Goal: Check status: Check status

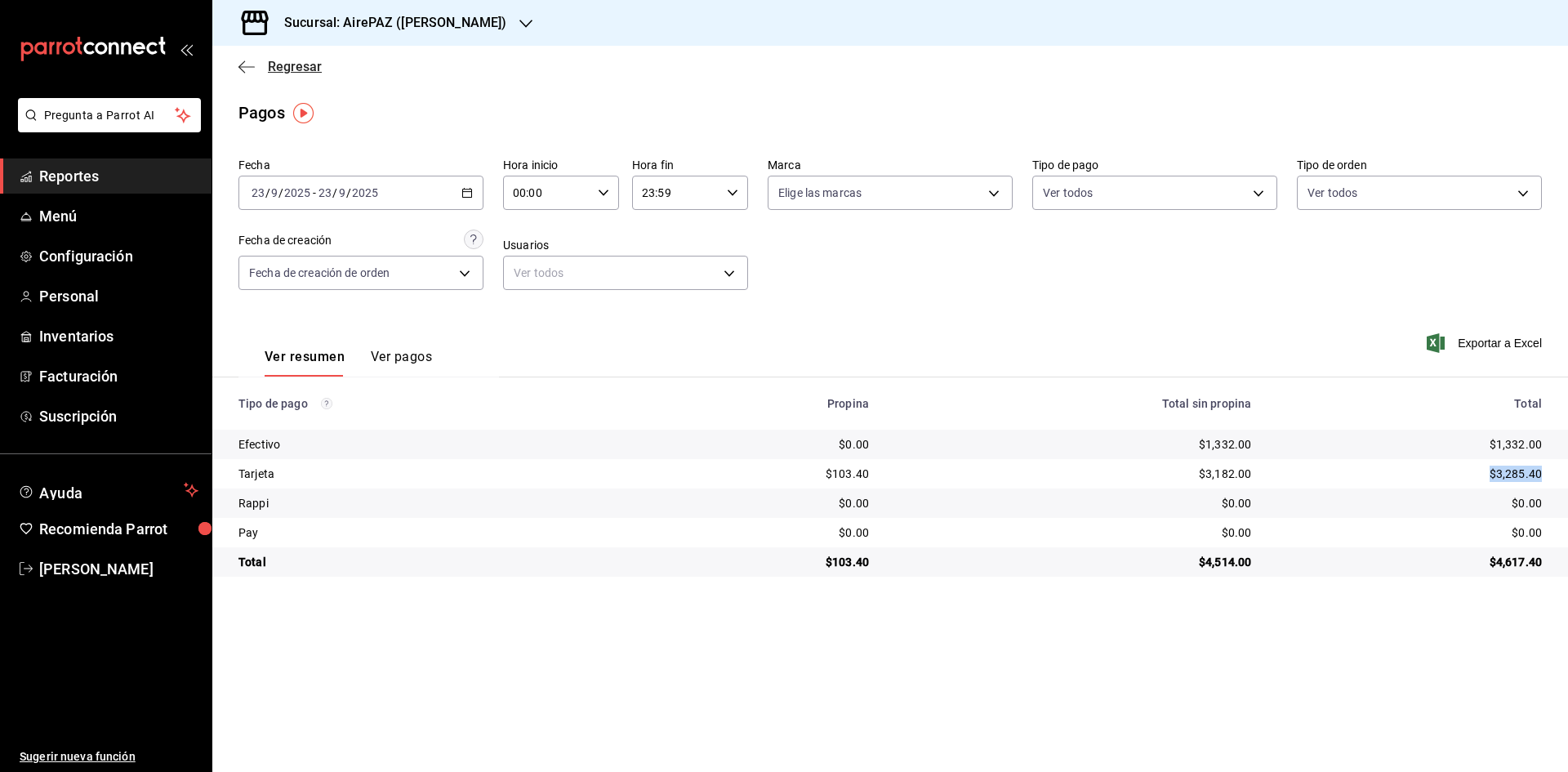
click at [285, 59] on span "Regresar" at bounding box center [294, 67] width 54 height 16
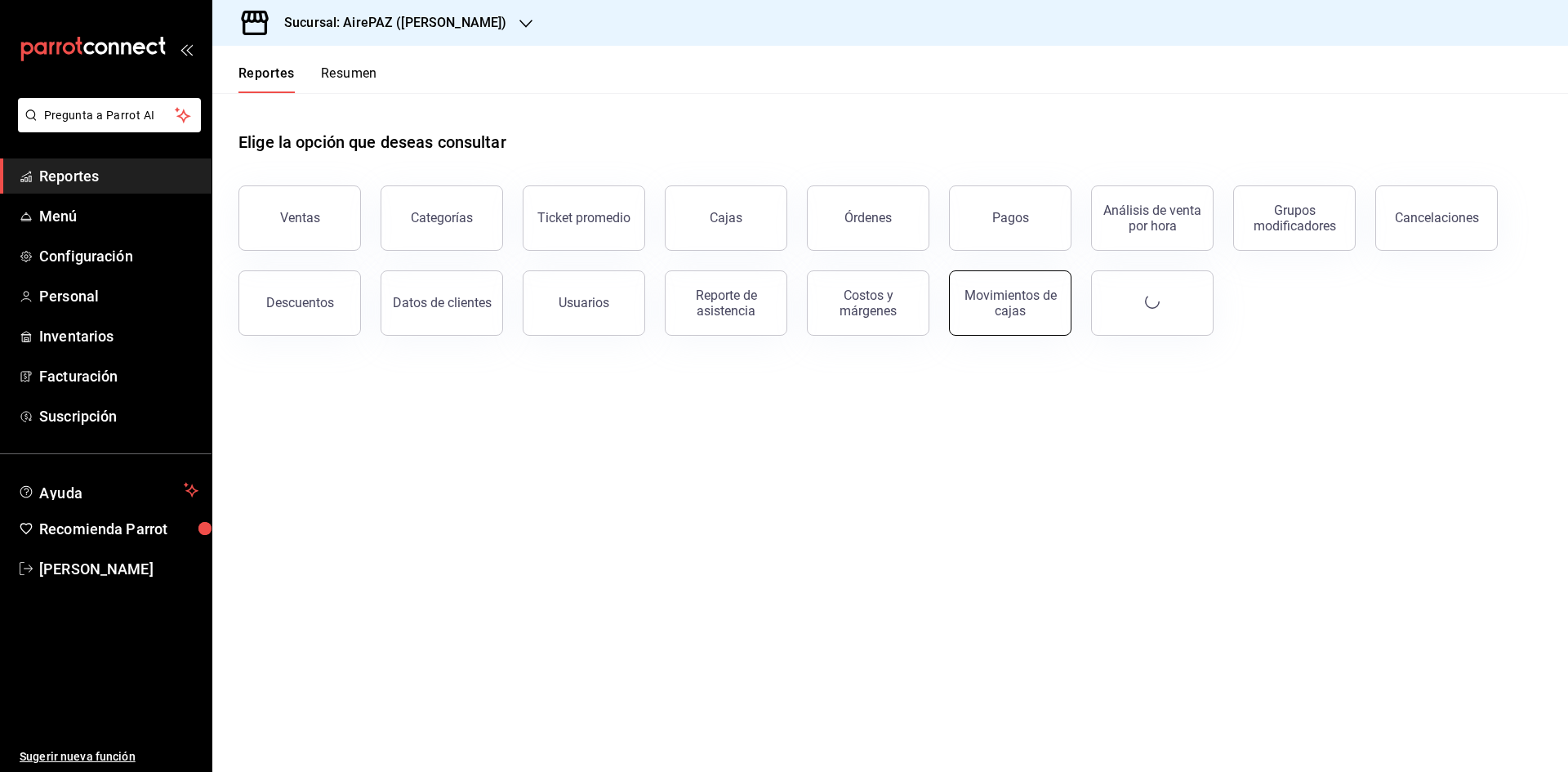
click at [1015, 302] on div "Movimientos de cajas" at bounding box center [1010, 303] width 101 height 31
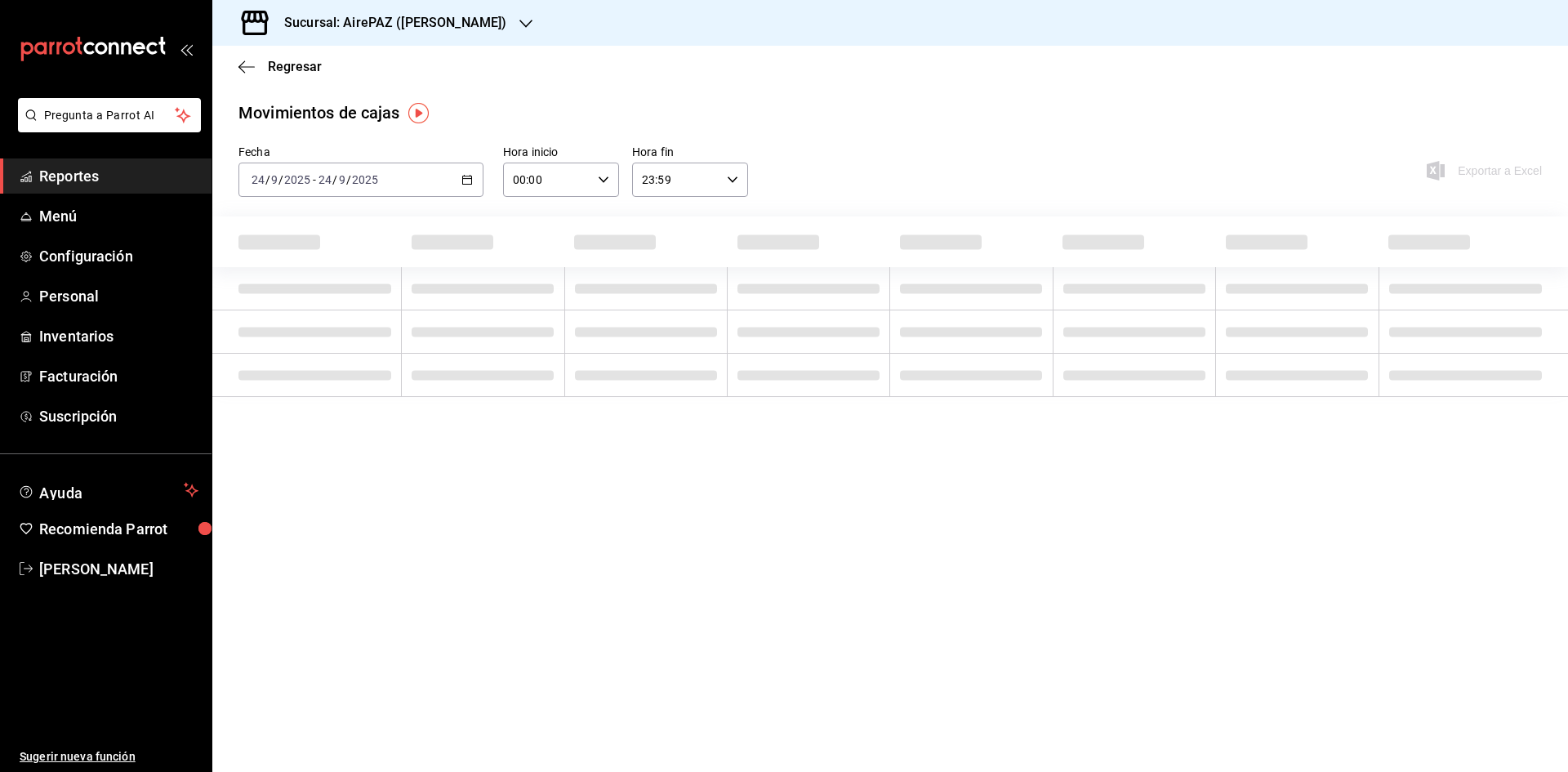
click at [466, 174] on icon "button" at bounding box center [466, 180] width 11 height 11
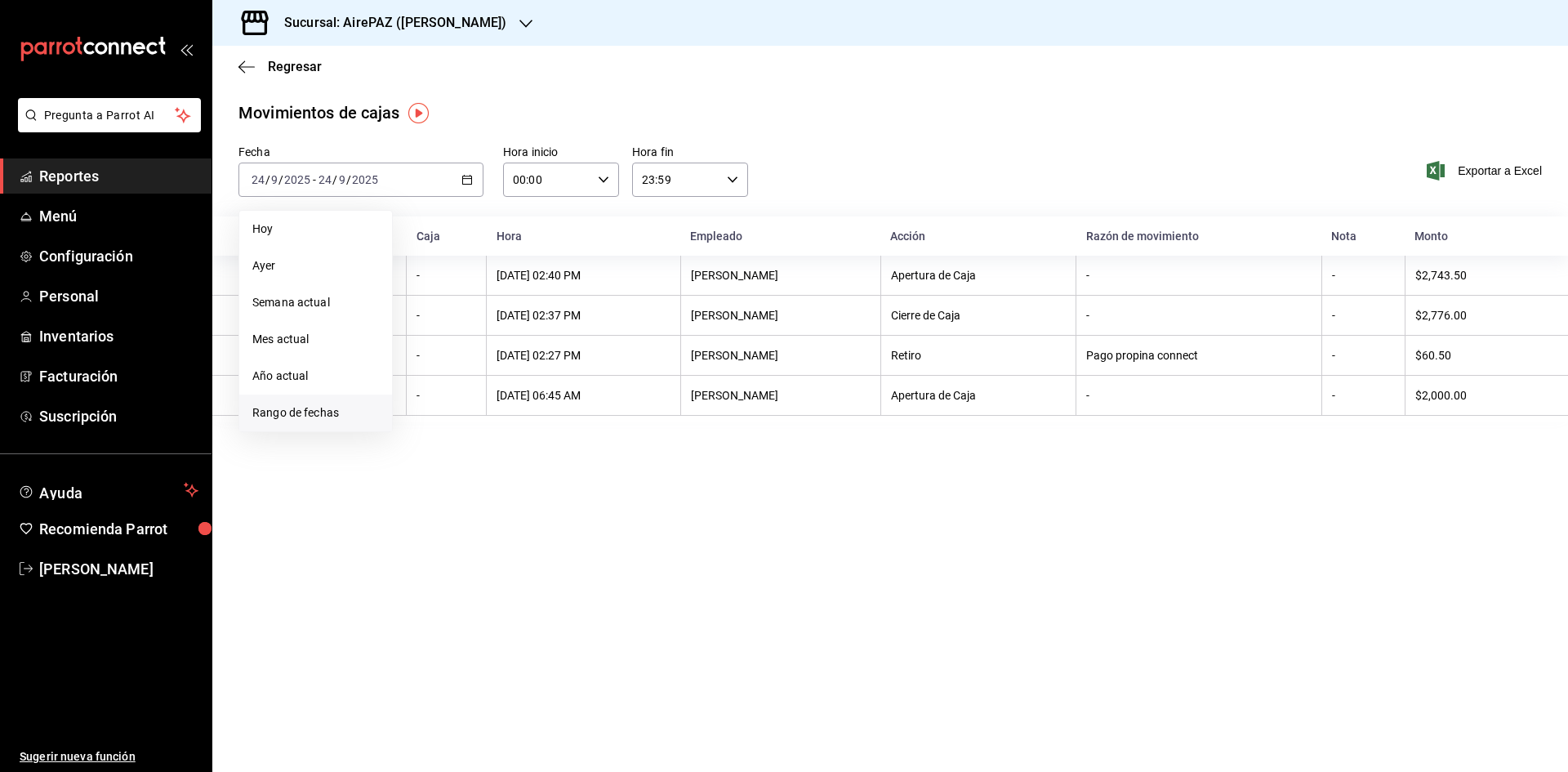
click at [332, 404] on li "Rango de fechas" at bounding box center [316, 413] width 153 height 37
click at [546, 368] on button "19" at bounding box center [543, 360] width 28 height 29
click at [534, 360] on button "19" at bounding box center [543, 360] width 28 height 29
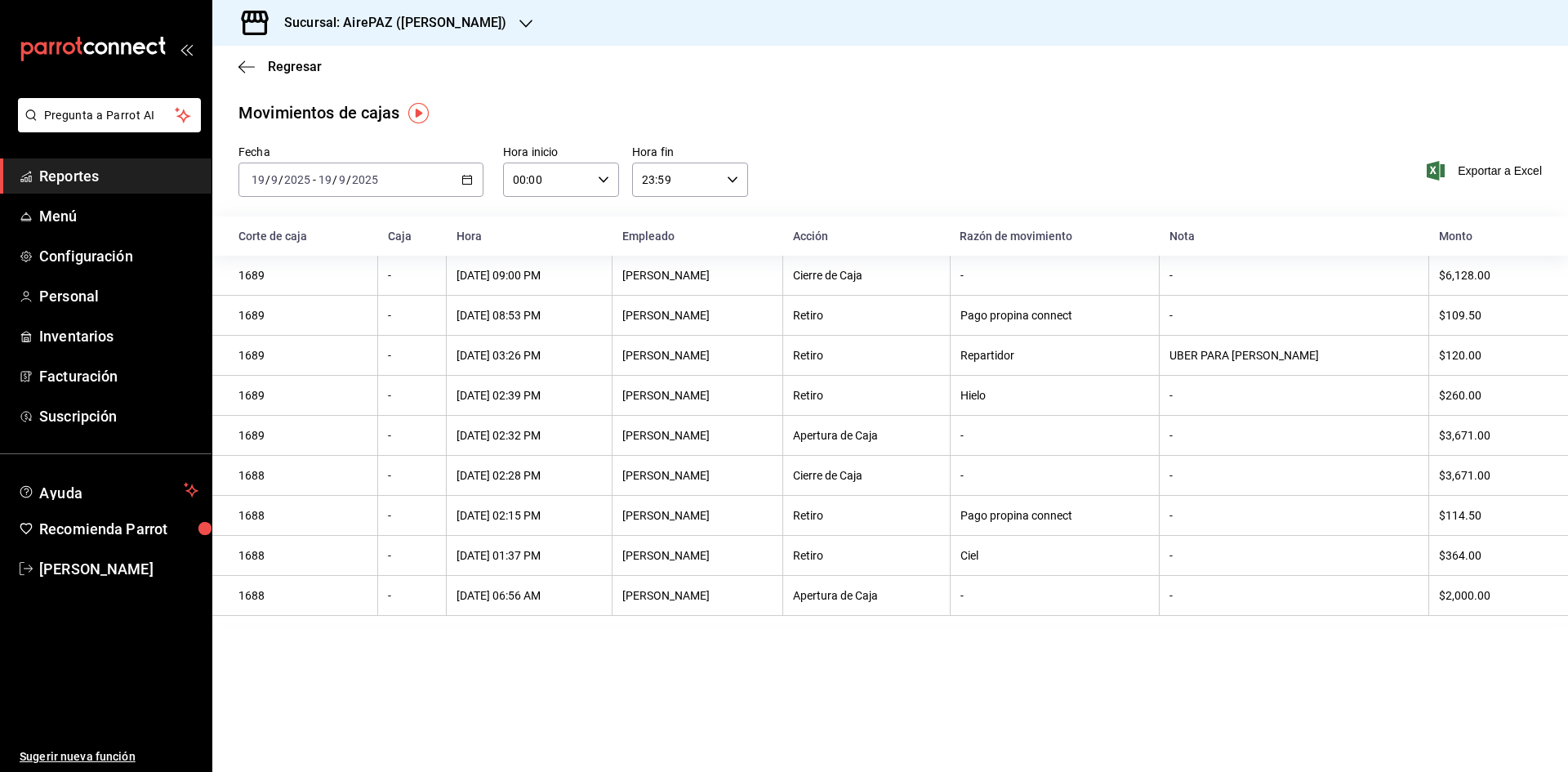
click at [458, 178] on div "2025-09-19 19 / 9 / 2025 - 2025-09-19 19 / 9 / 2025" at bounding box center [361, 180] width 245 height 34
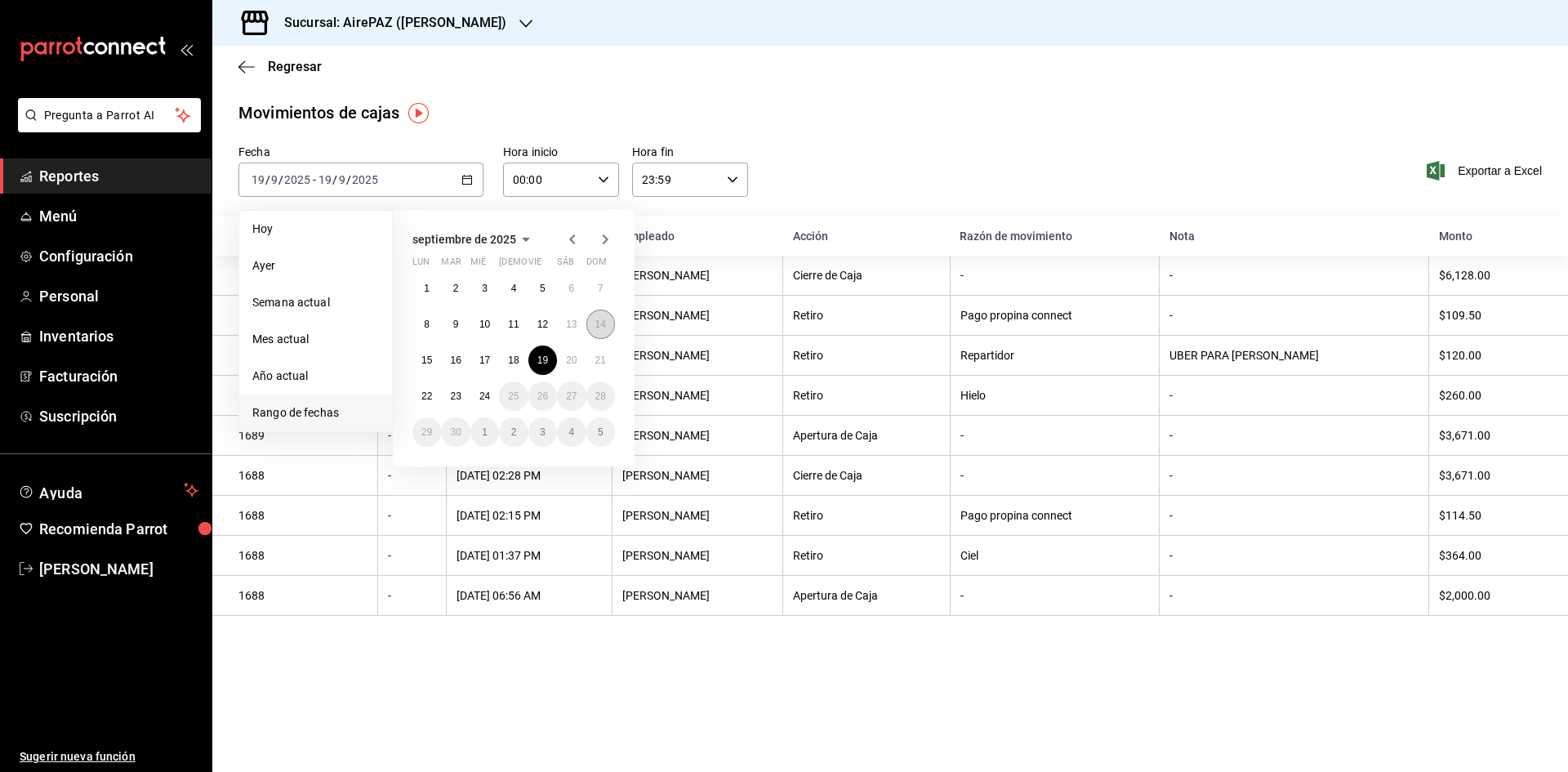
click at [600, 324] on abbr "14" at bounding box center [601, 324] width 11 height 11
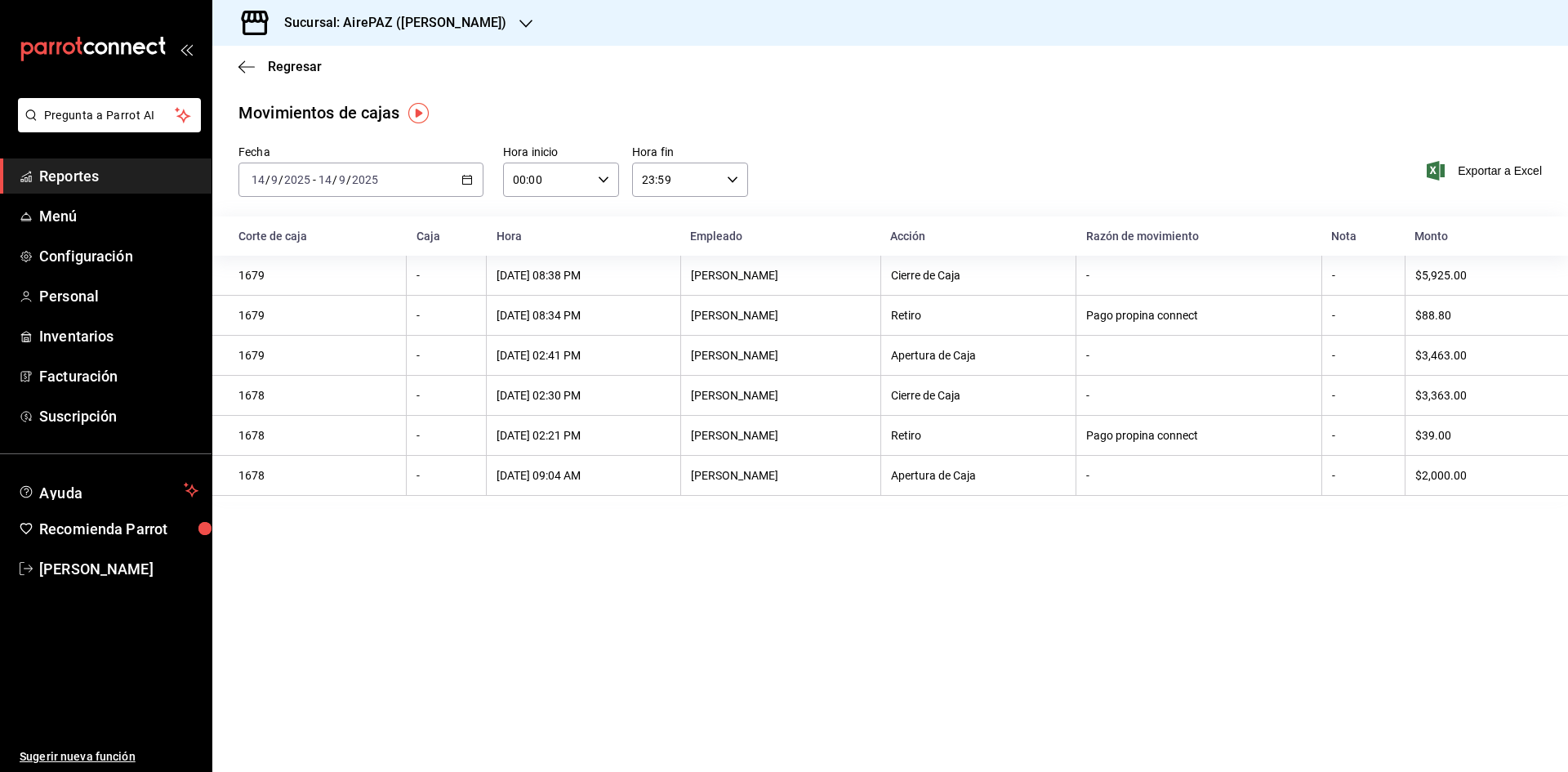
click at [475, 175] on div "2025-09-14 14 / 9 / 2025 - 2025-09-14 14 / 9 / 2025" at bounding box center [361, 180] width 245 height 34
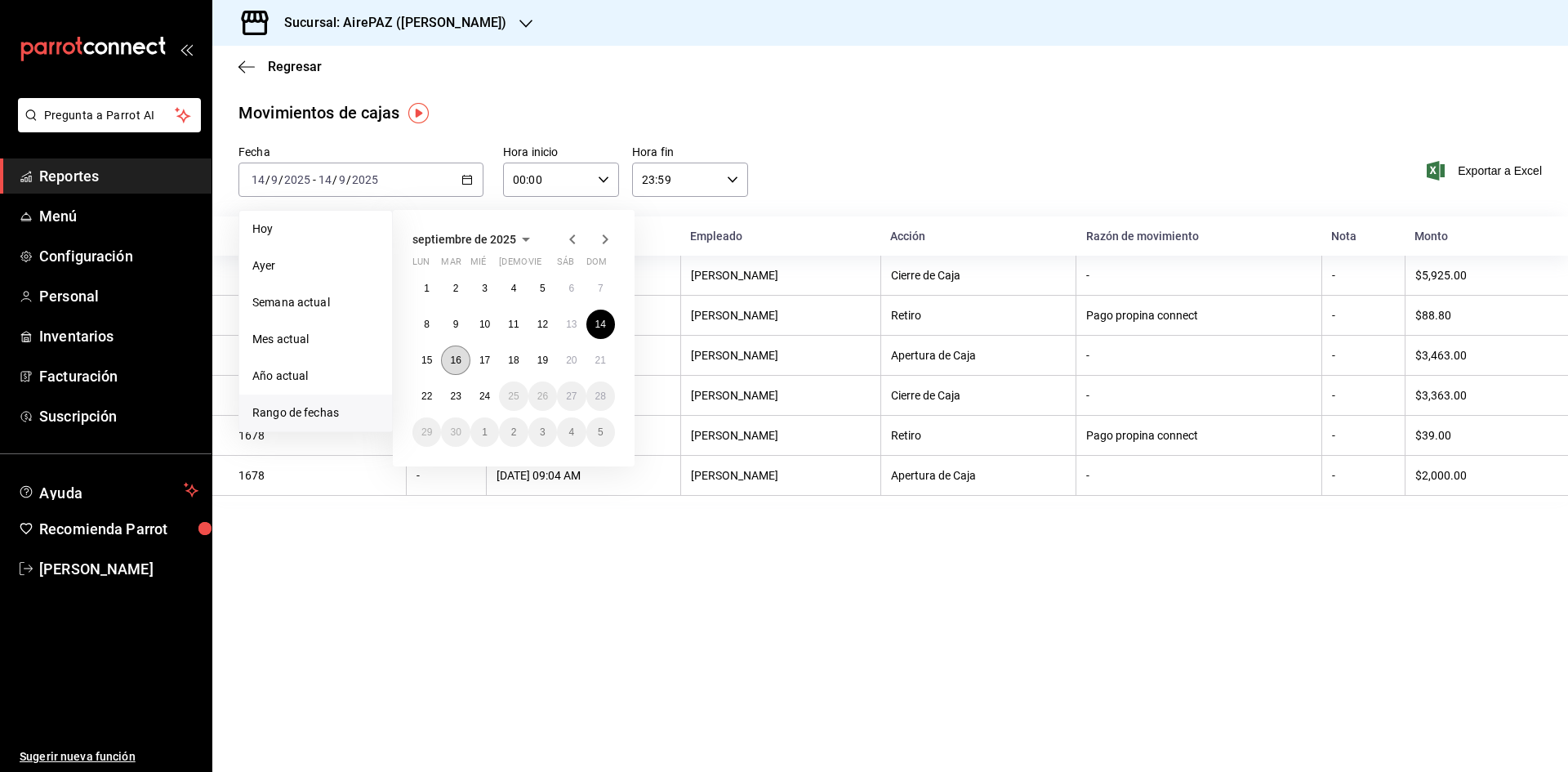
click at [464, 361] on button "16" at bounding box center [455, 360] width 28 height 29
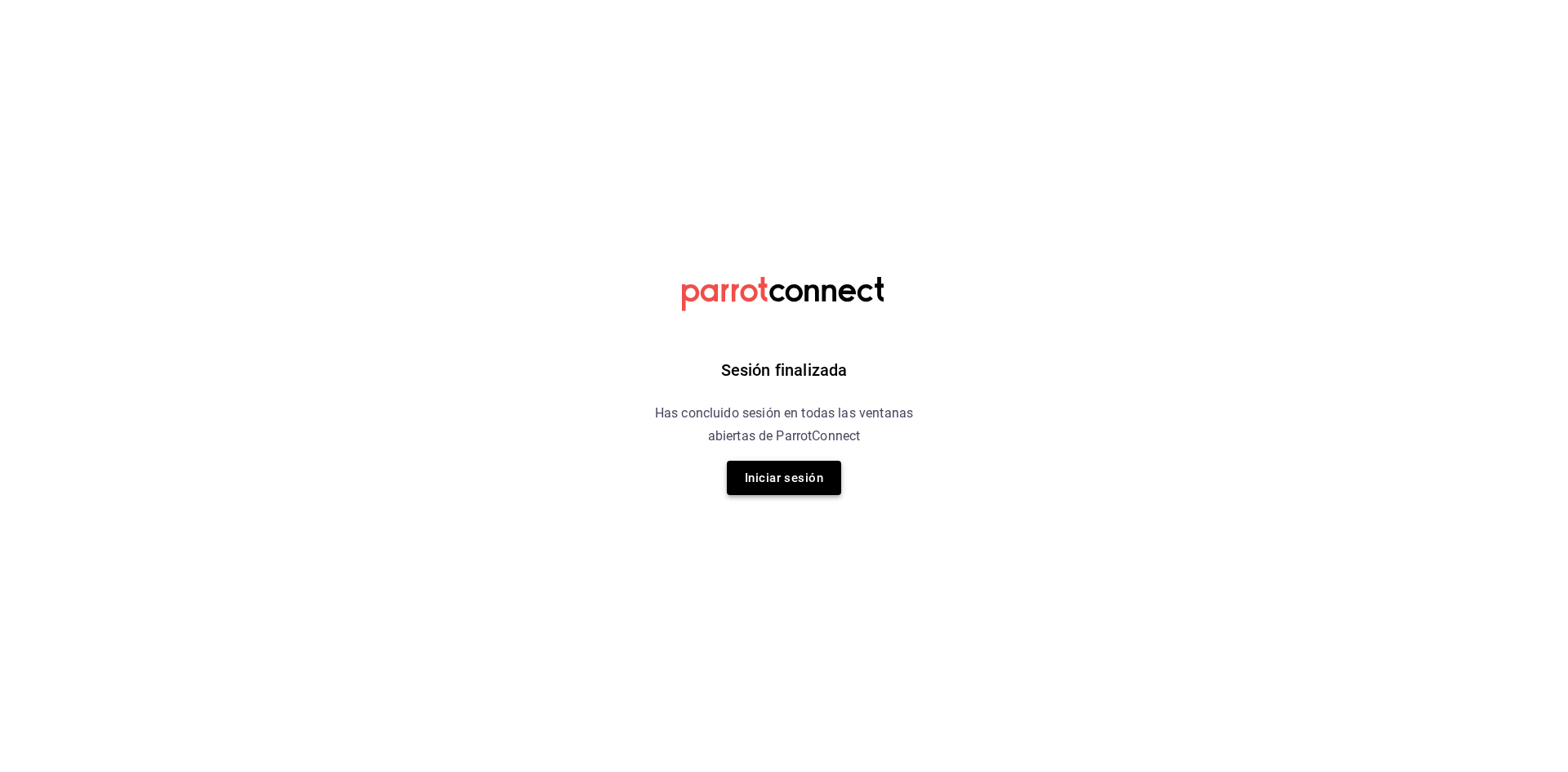
click at [805, 481] on button "Iniciar sesión" at bounding box center [784, 478] width 114 height 34
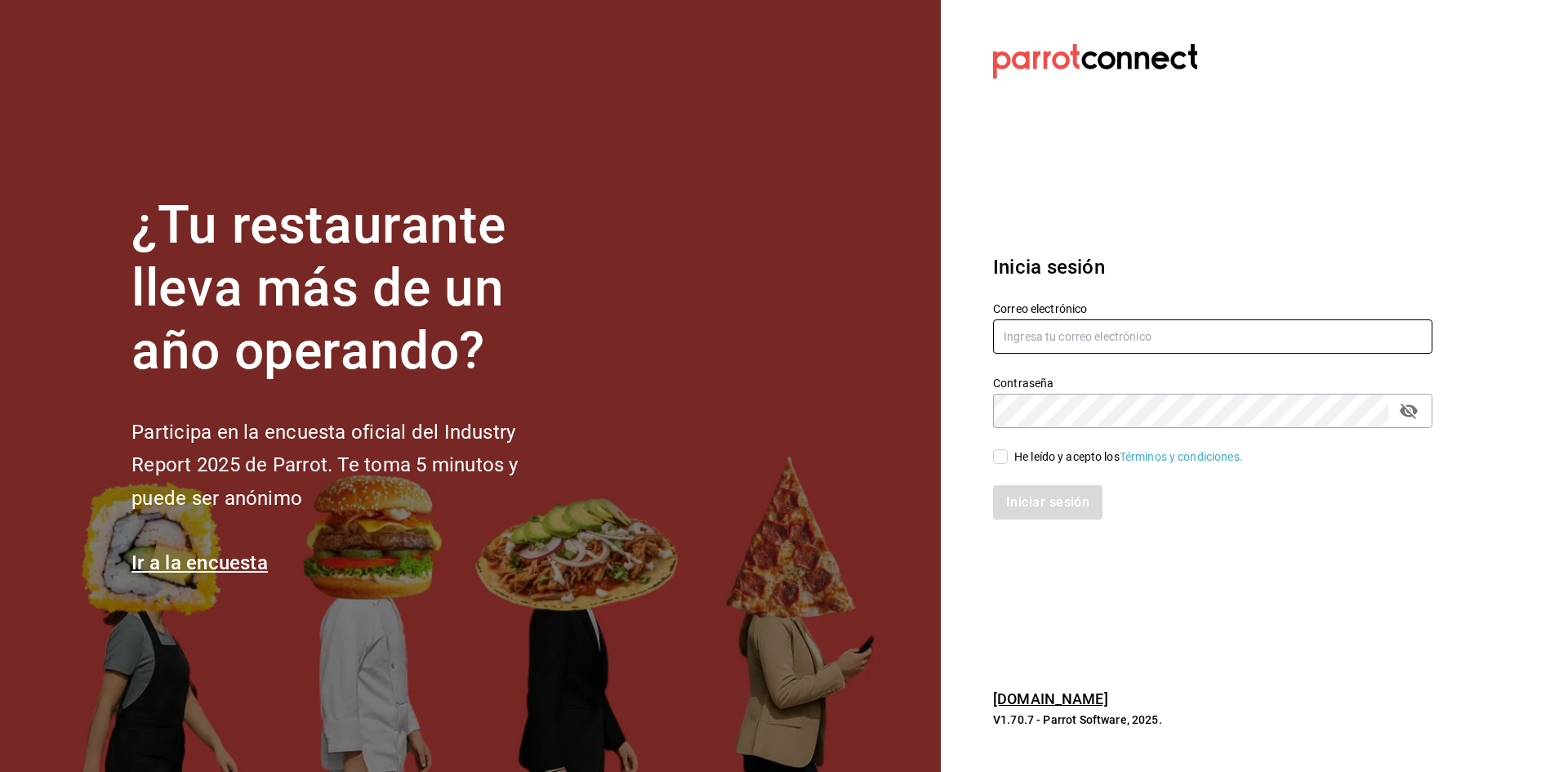
click at [1072, 332] on input "text" at bounding box center [1213, 336] width 439 height 34
click at [1059, 343] on input "text" at bounding box center [1213, 336] width 439 height 34
type input "A"
type input "administracion@airepaz.com"
click at [1000, 461] on input "He leído y acepto los Términos y condiciones." at bounding box center [1000, 457] width 15 height 15
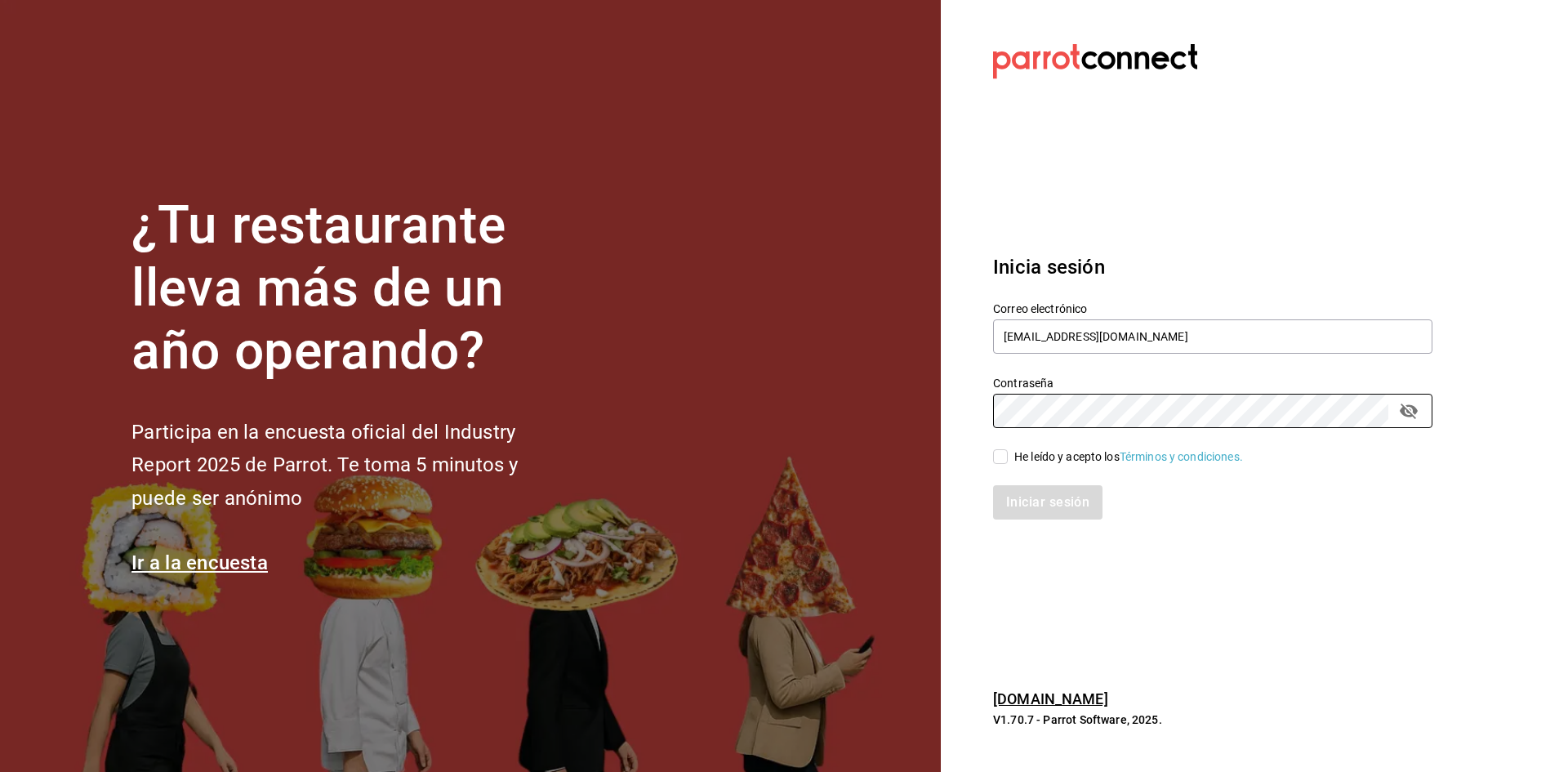
checkbox input "true"
click at [1029, 489] on button "Iniciar sesión" at bounding box center [1049, 502] width 111 height 34
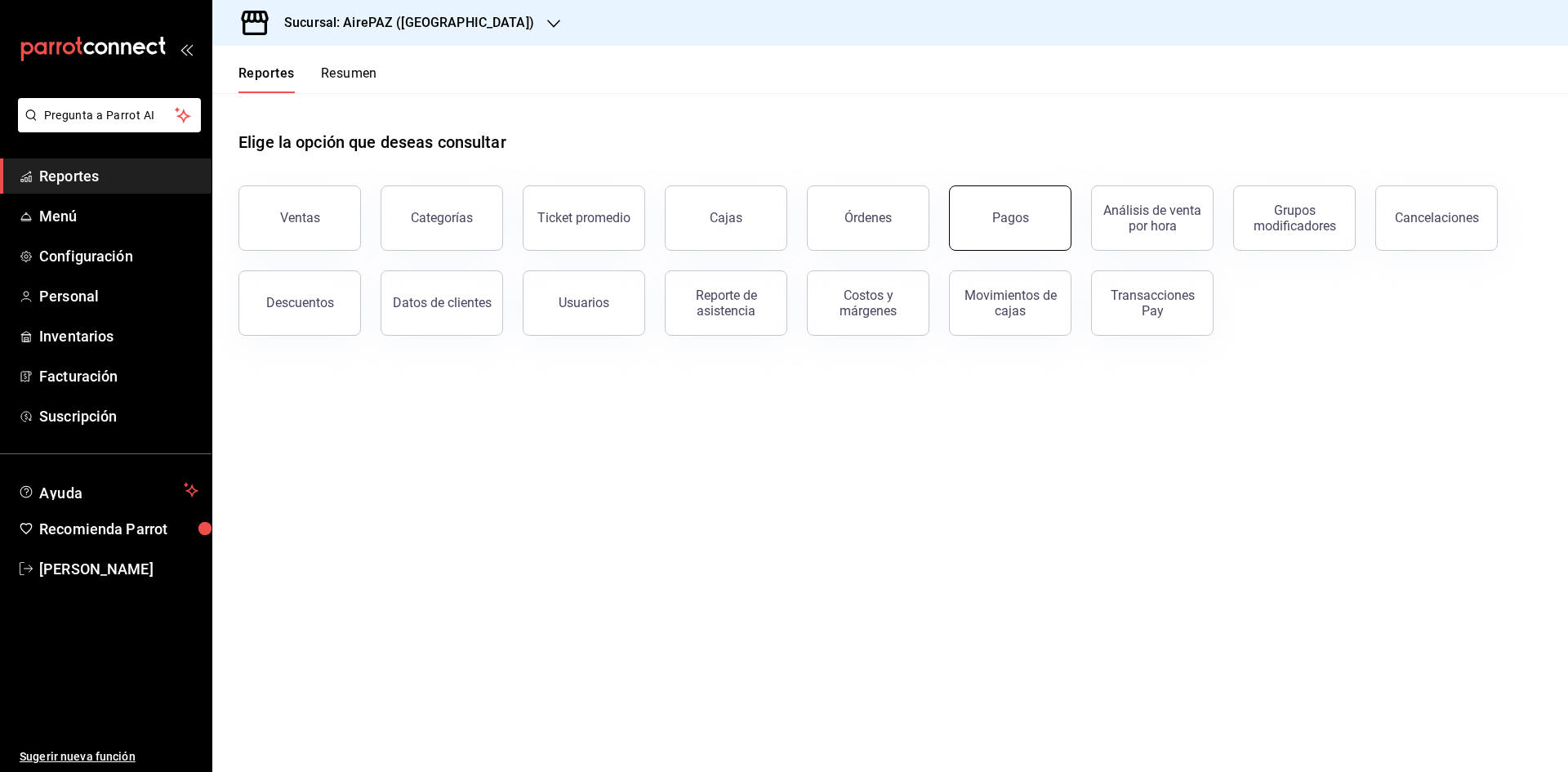
click at [1001, 219] on div "Pagos" at bounding box center [1011, 218] width 37 height 16
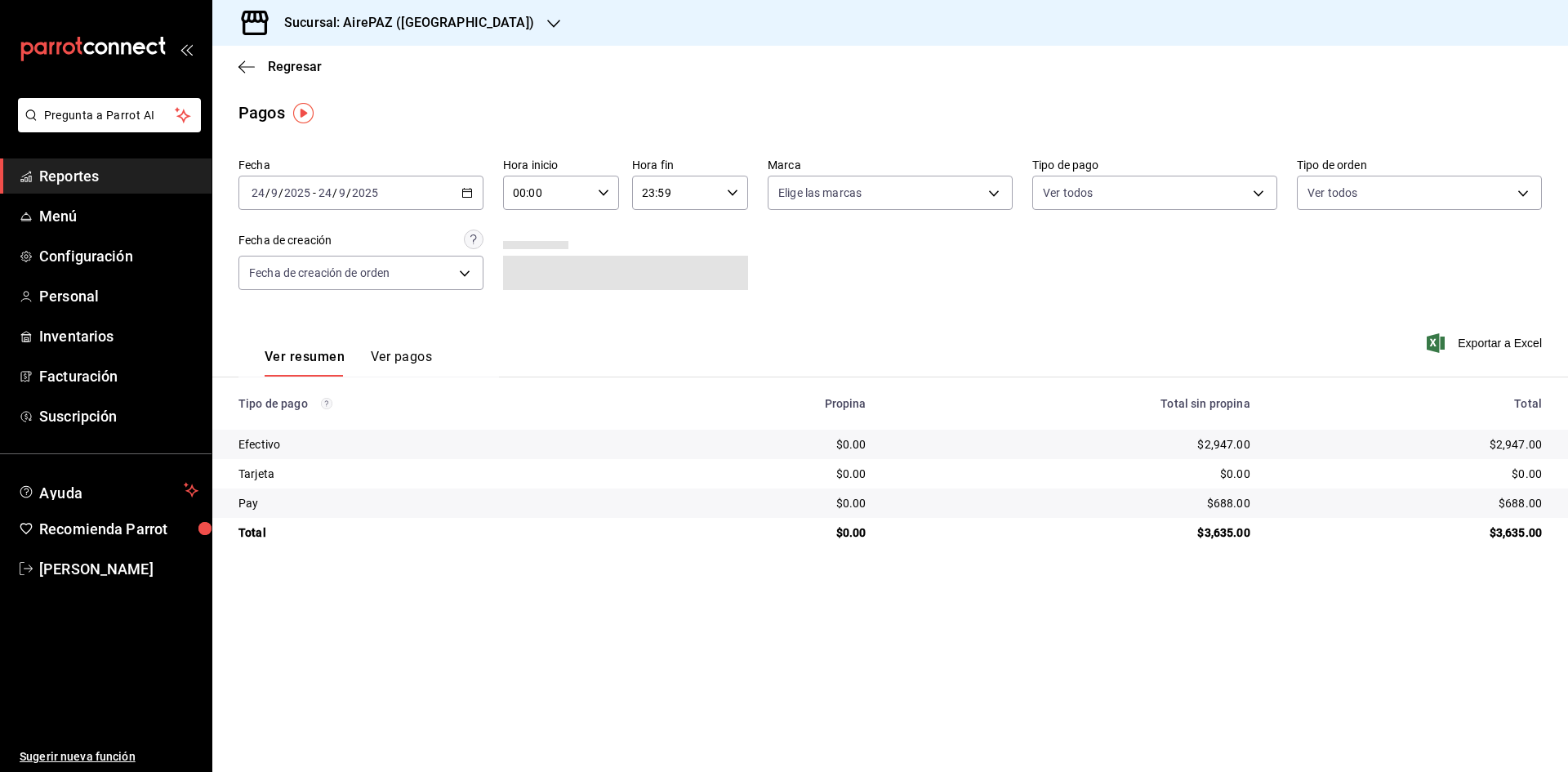
click at [547, 24] on icon "button" at bounding box center [553, 23] width 13 height 13
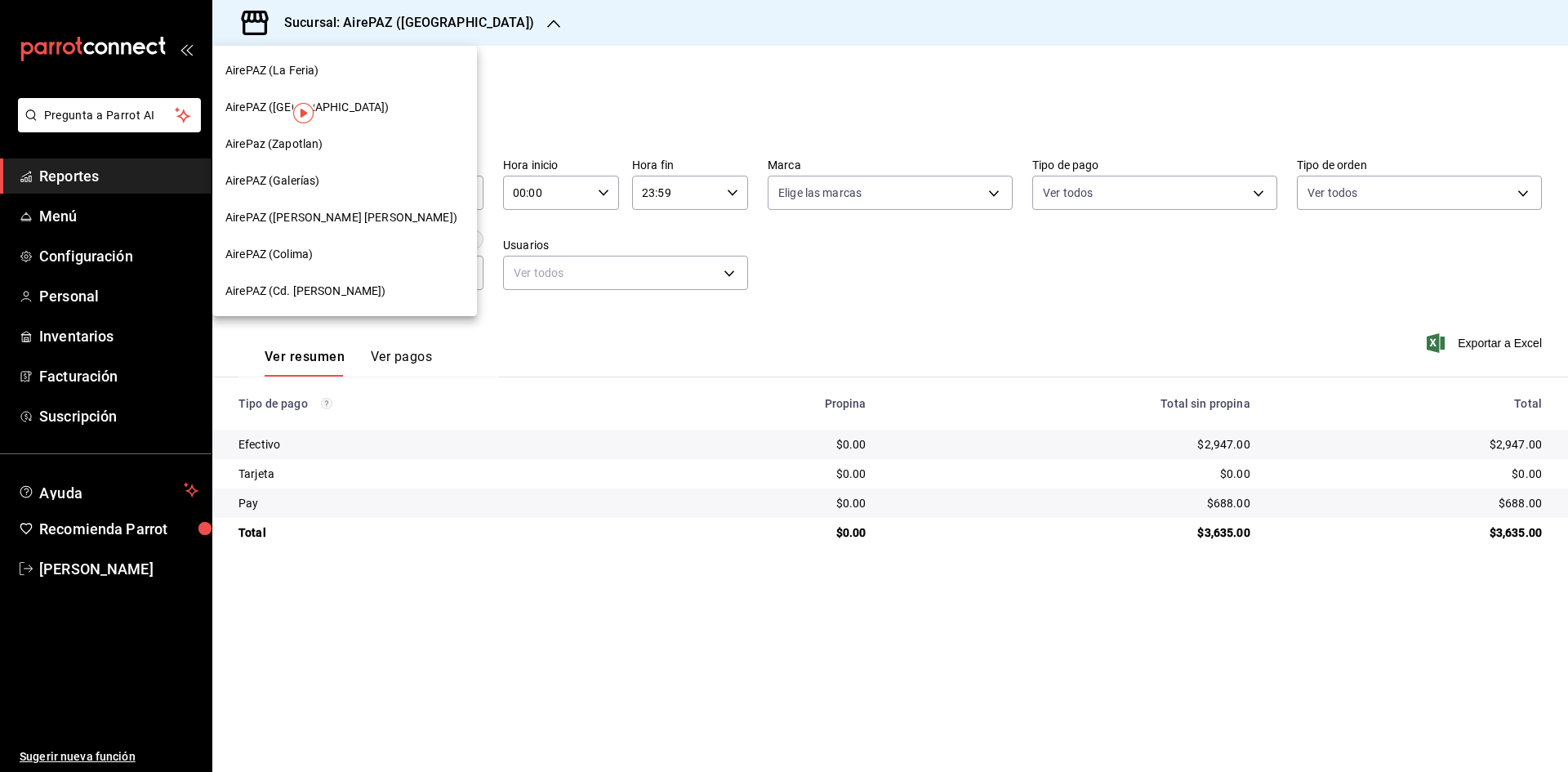
click at [270, 101] on span "AirePAZ ([GEOGRAPHIC_DATA])" at bounding box center [307, 107] width 165 height 17
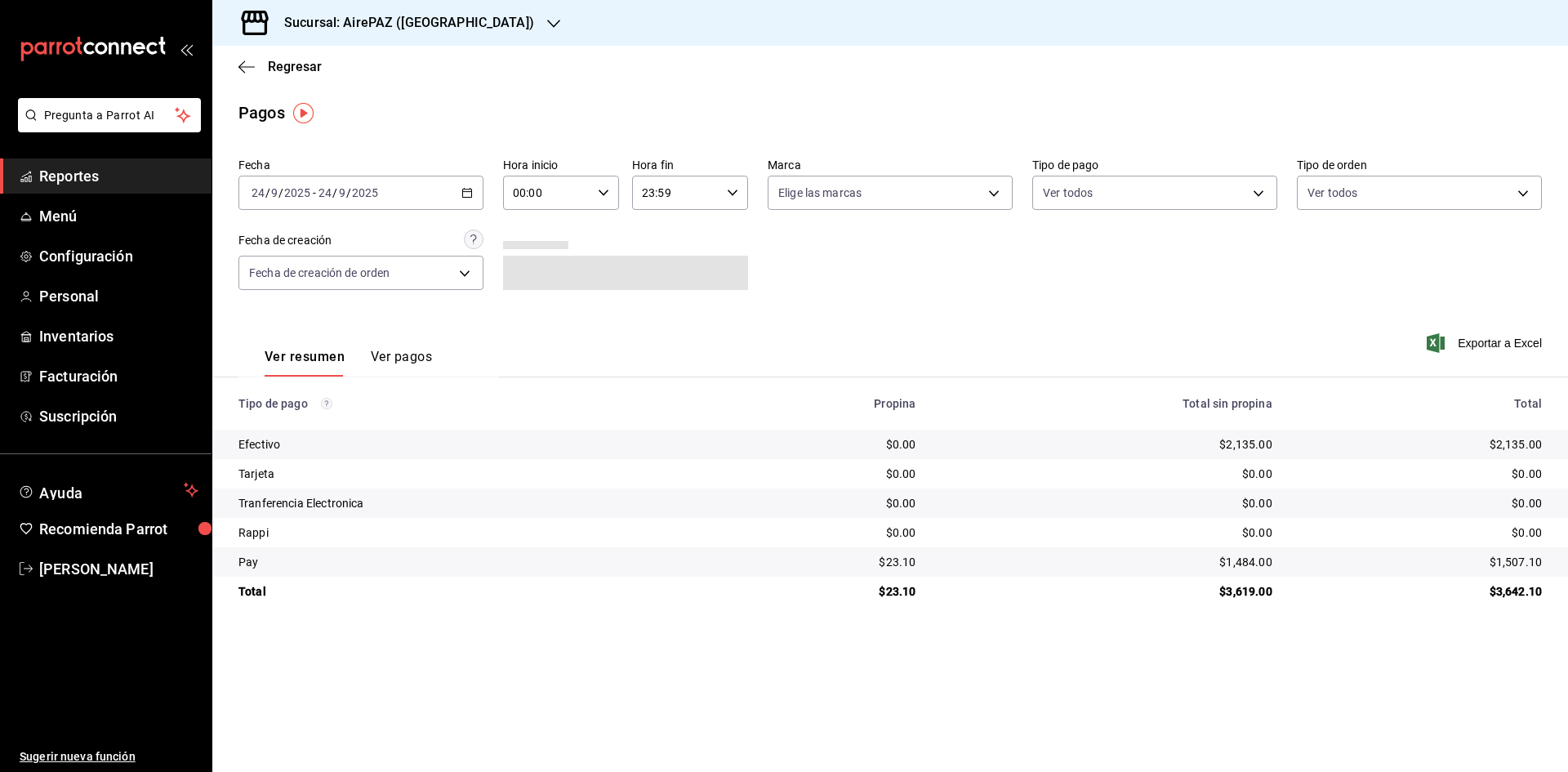
click at [473, 195] on div "[DATE] [DATE] - [DATE] [DATE]" at bounding box center [361, 193] width 245 height 34
click at [267, 430] on span "Rango de fechas" at bounding box center [316, 425] width 127 height 17
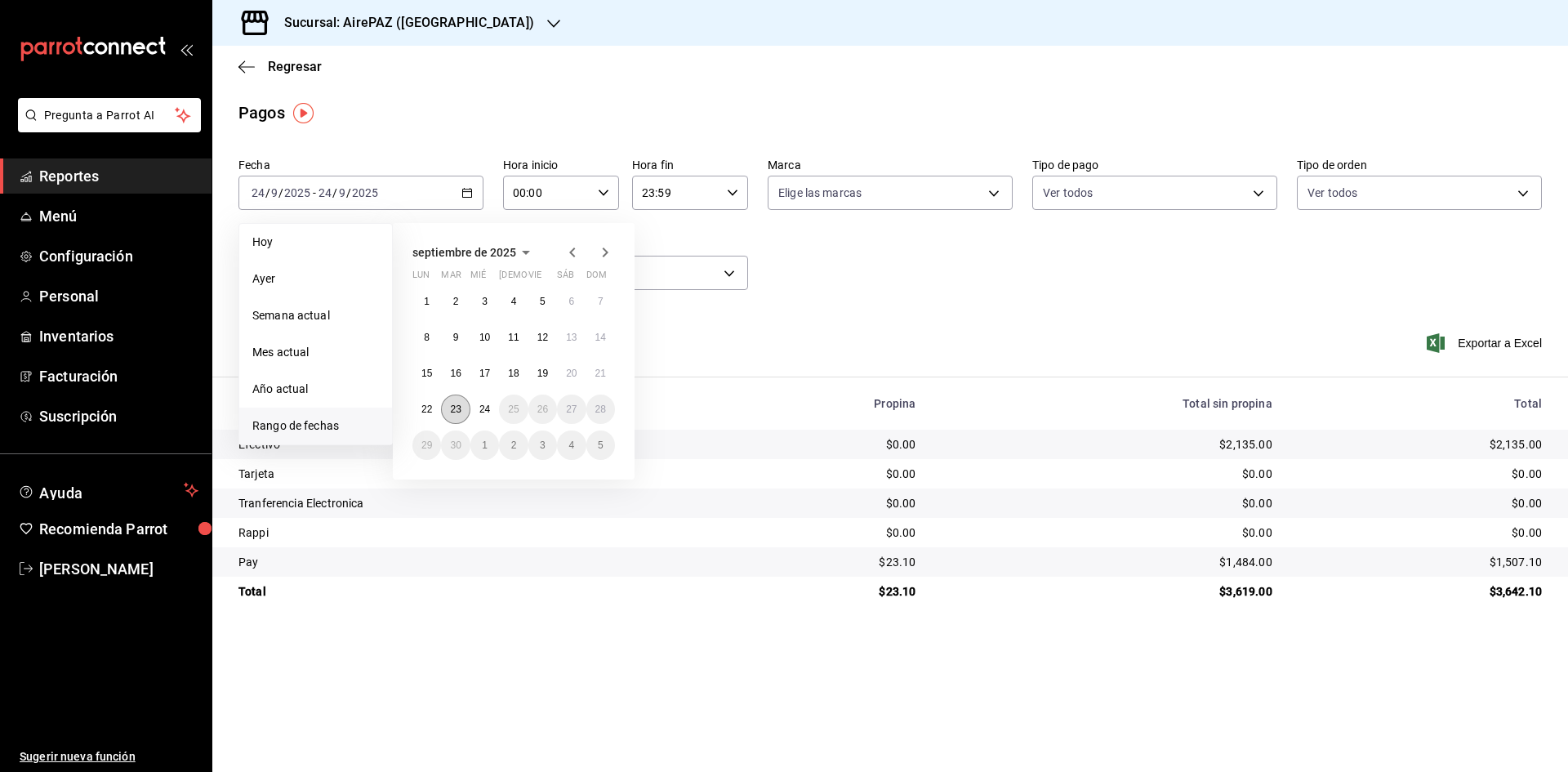
click at [456, 407] on abbr "23" at bounding box center [455, 409] width 11 height 11
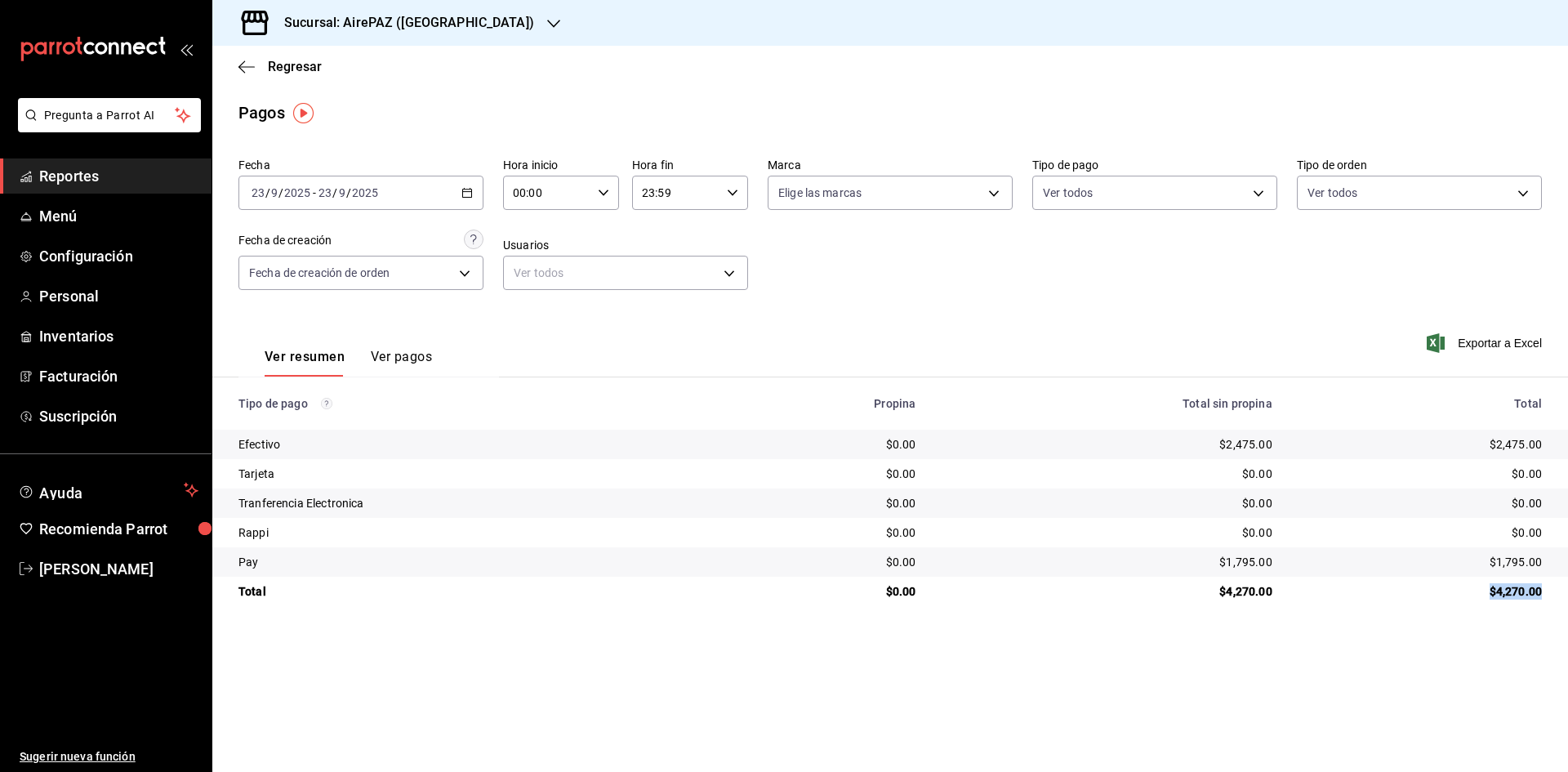
drag, startPoint x: 1491, startPoint y: 593, endPoint x: 1553, endPoint y: 594, distance: 62.0
click at [1553, 594] on td "$4,270.00" at bounding box center [1426, 591] width 282 height 29
copy div "$4,270.00"
drag, startPoint x: 1479, startPoint y: 448, endPoint x: 1552, endPoint y: 447, distance: 73.0
click at [1552, 447] on td "$2,475.00" at bounding box center [1426, 444] width 282 height 29
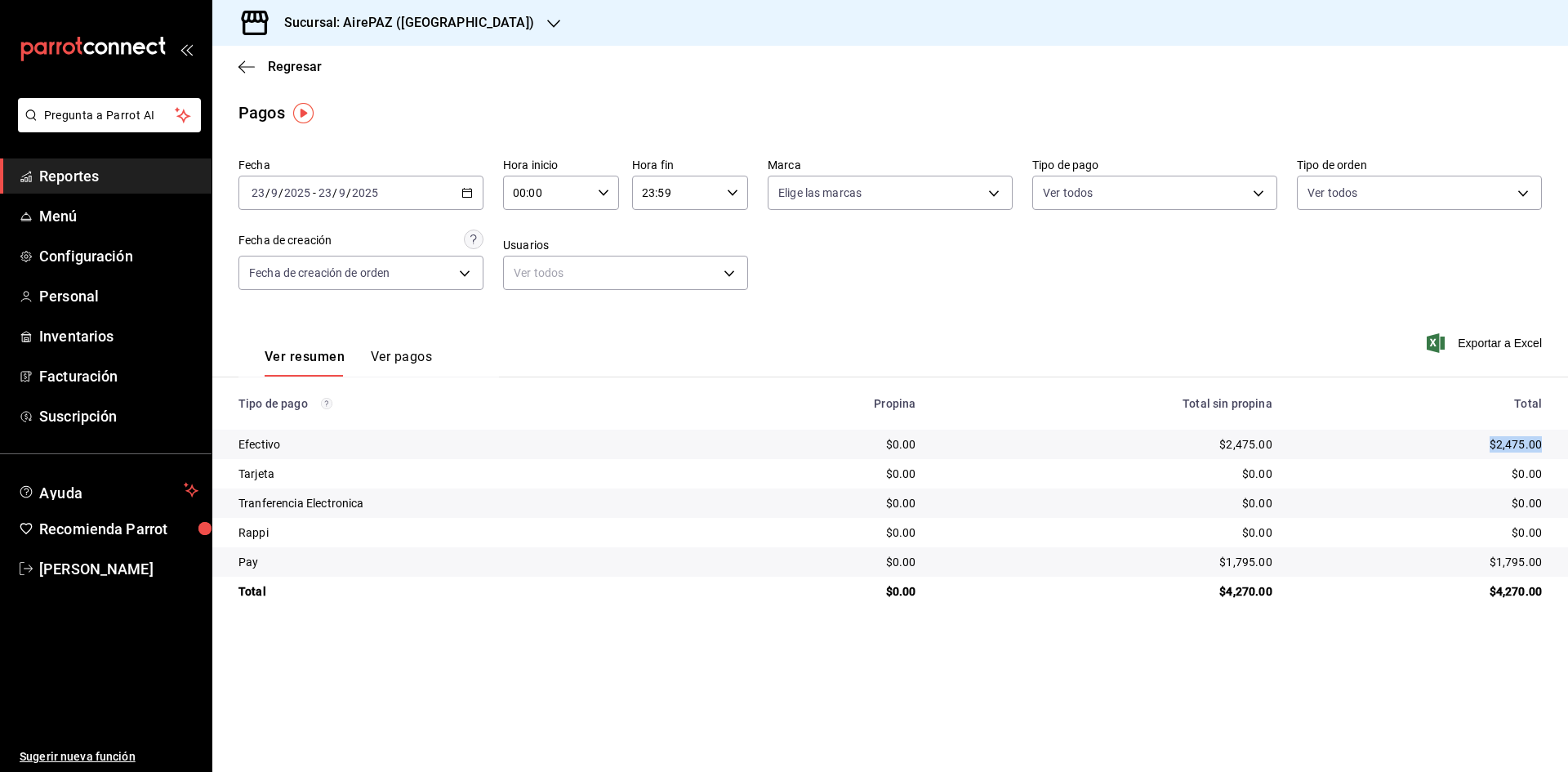
copy div "$2,475.00"
drag, startPoint x: 1489, startPoint y: 556, endPoint x: 1549, endPoint y: 563, distance: 60.4
click at [1549, 563] on td "$1,795.00" at bounding box center [1426, 562] width 282 height 29
copy div "$1,795.00"
click at [467, 193] on icon "button" at bounding box center [466, 193] width 11 height 11
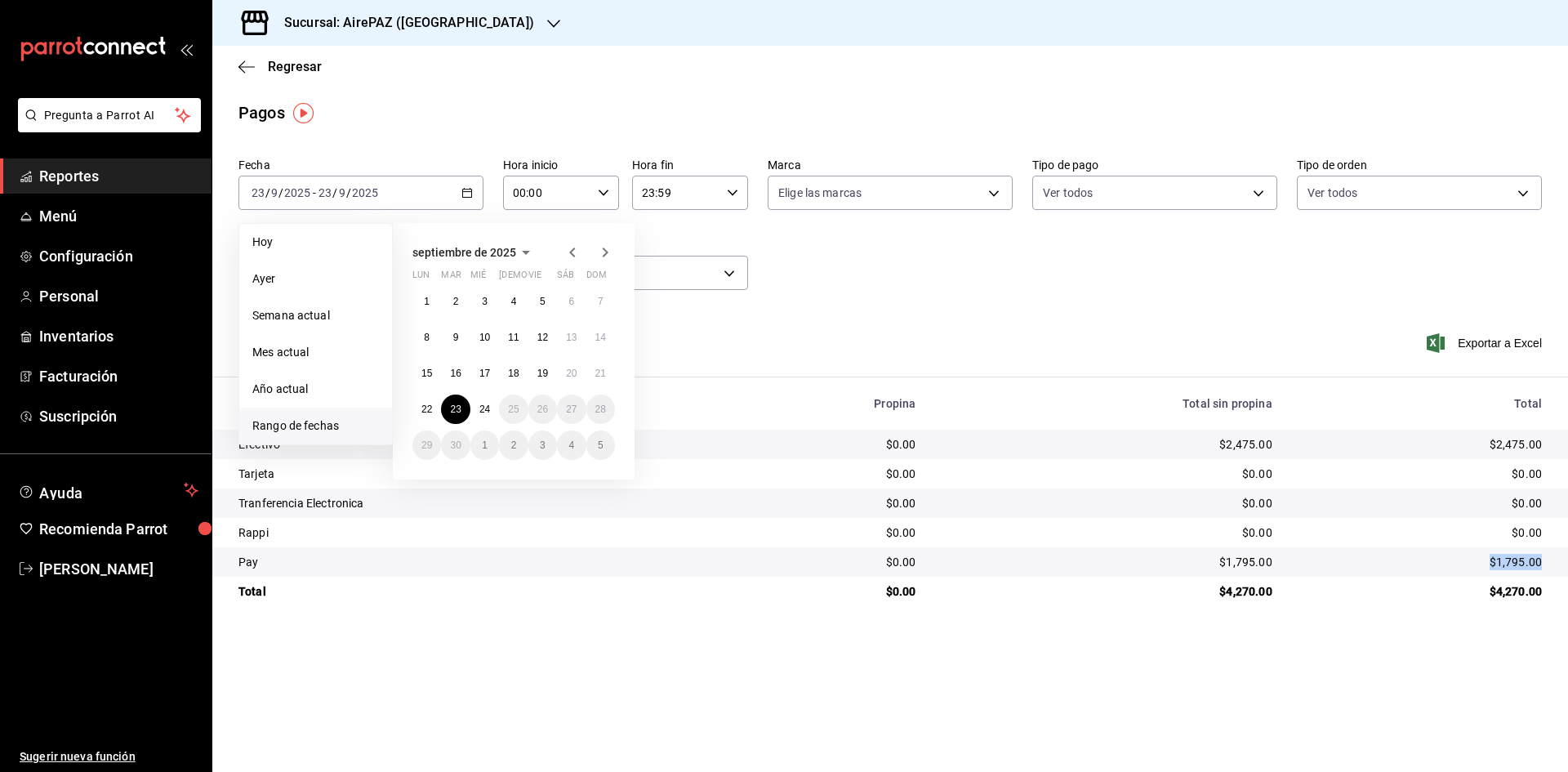
click at [575, 248] on icon "button" at bounding box center [572, 252] width 5 height 10
click at [516, 452] on button "28" at bounding box center [513, 445] width 28 height 29
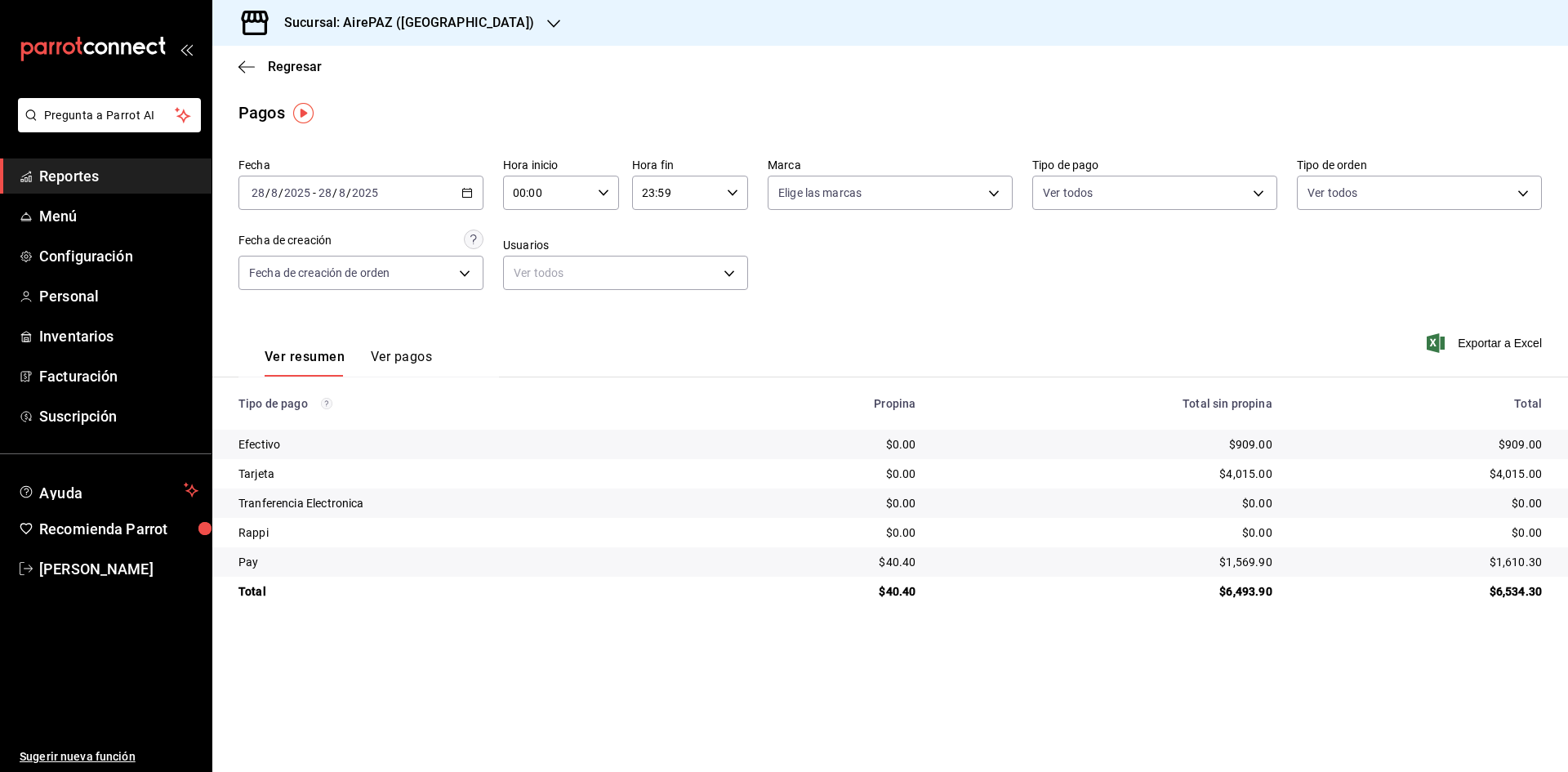
click at [462, 190] on \(Stroke\) "button" at bounding box center [466, 193] width 10 height 9
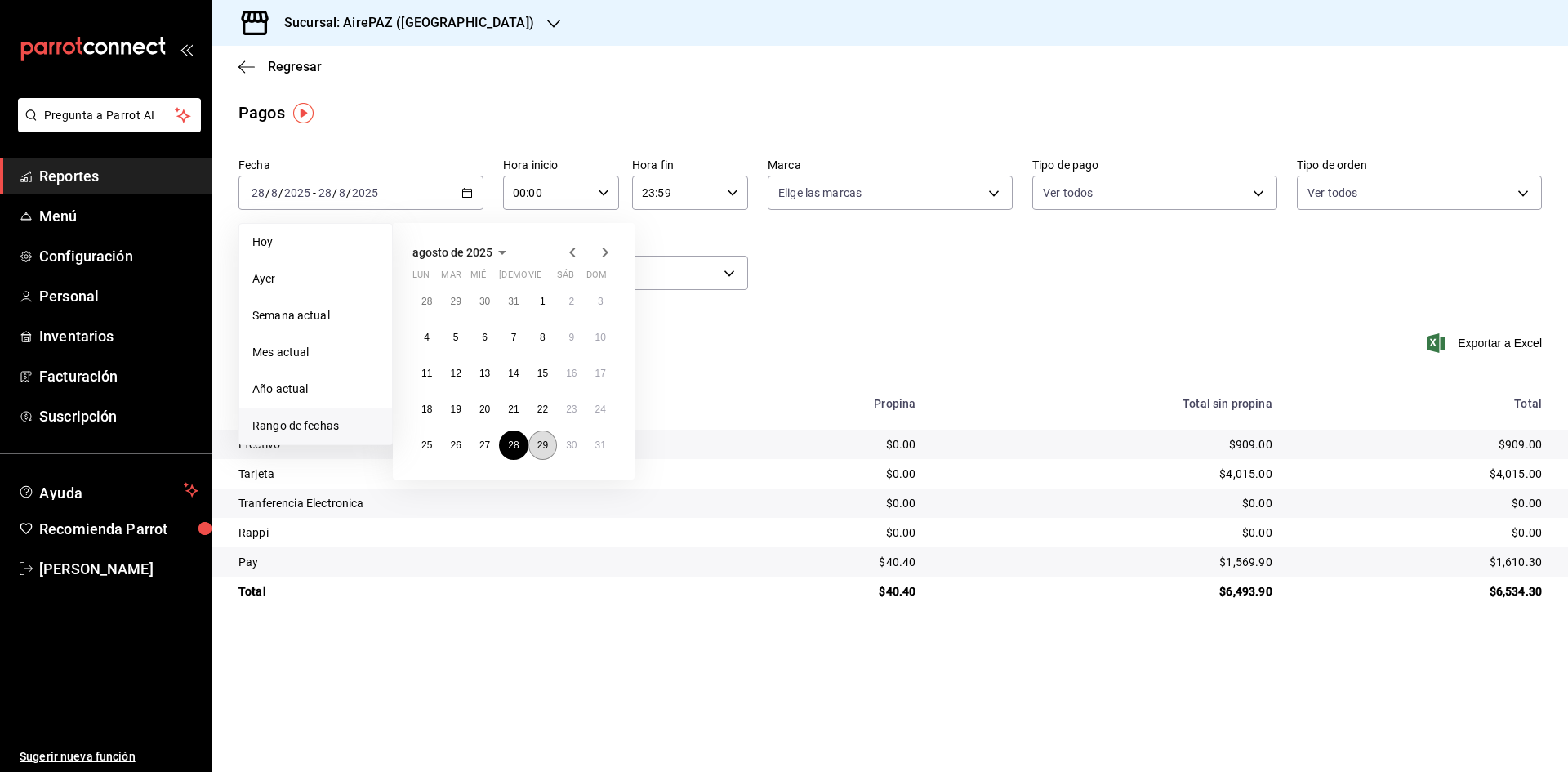
click at [540, 450] on abbr "29" at bounding box center [543, 445] width 11 height 11
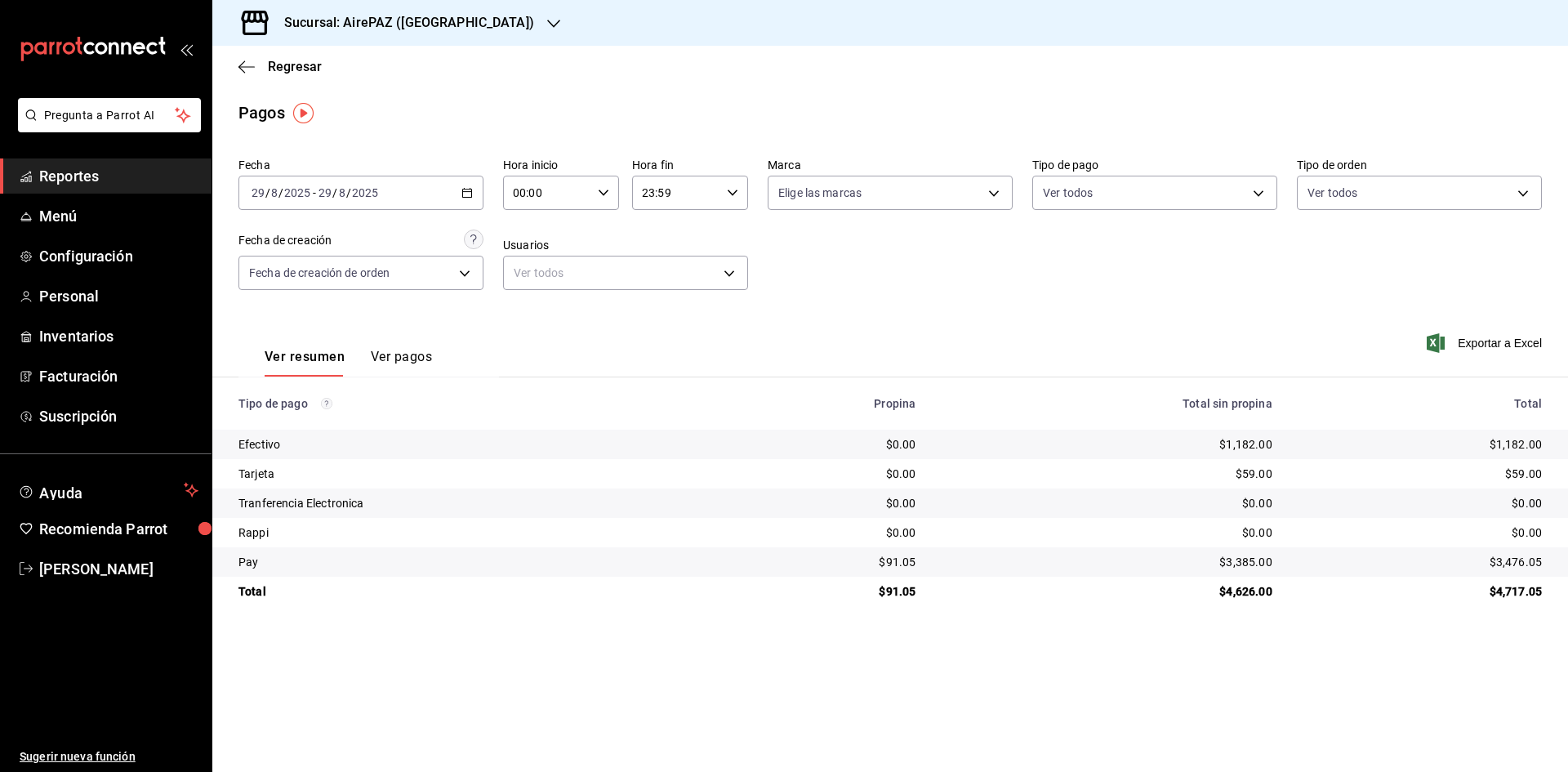
click at [466, 197] on \(Stroke\) "button" at bounding box center [466, 193] width 10 height 9
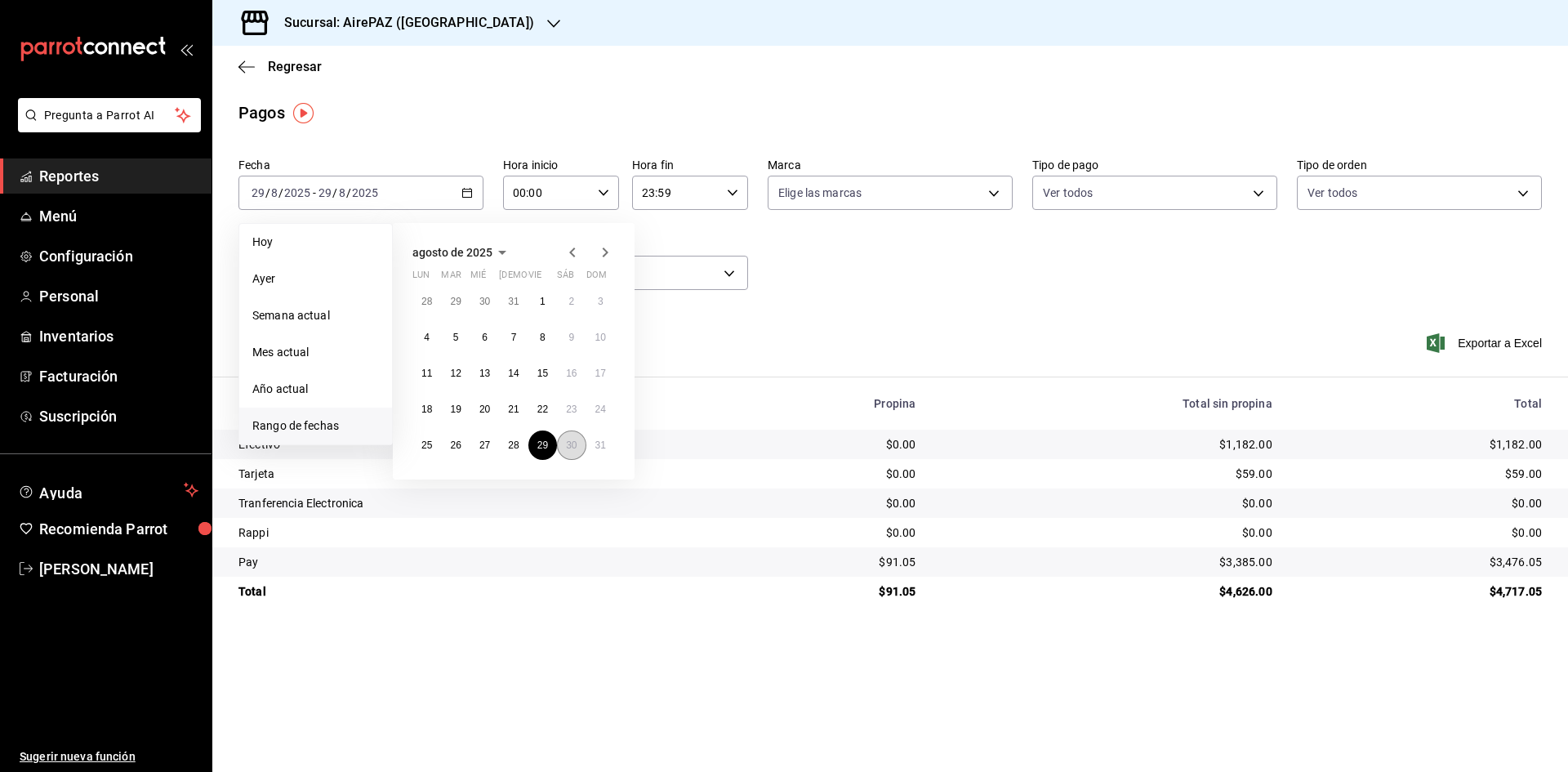
click at [585, 442] on button "30" at bounding box center [571, 445] width 28 height 29
click at [584, 442] on button "30" at bounding box center [571, 445] width 28 height 29
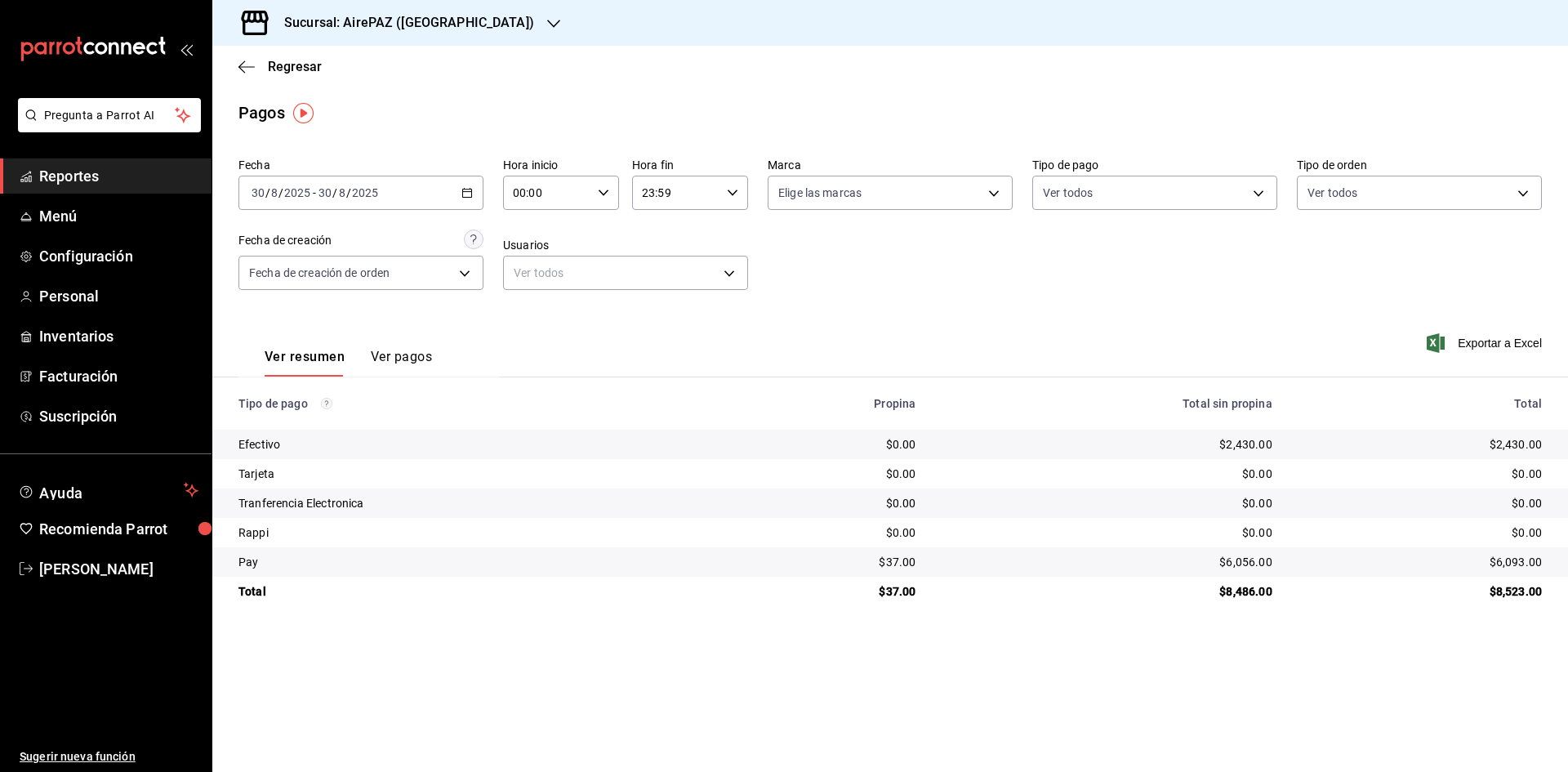
click at [464, 196] on icon "button" at bounding box center [466, 193] width 11 height 11
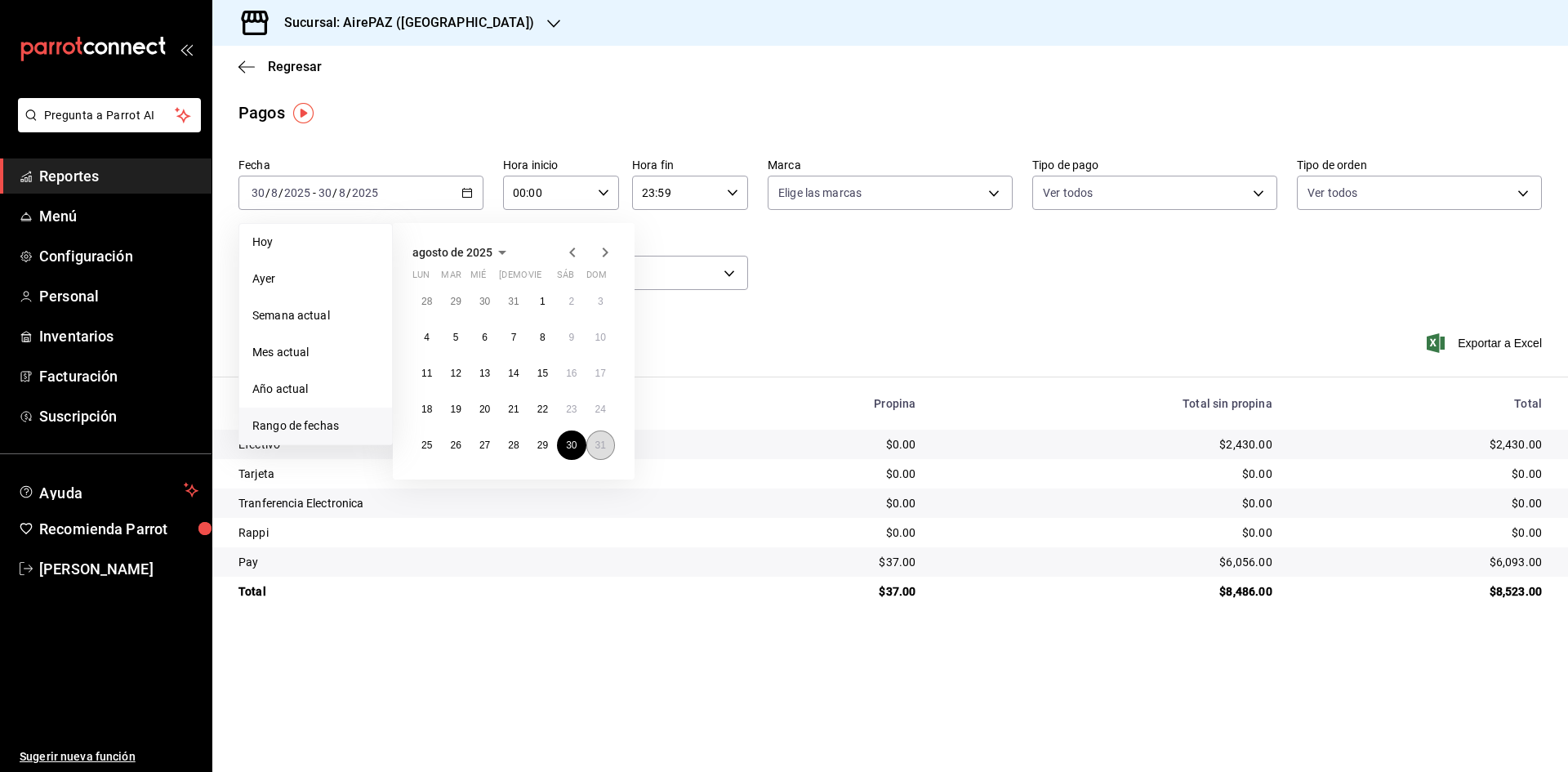
click at [597, 445] on abbr "31" at bounding box center [601, 445] width 11 height 11
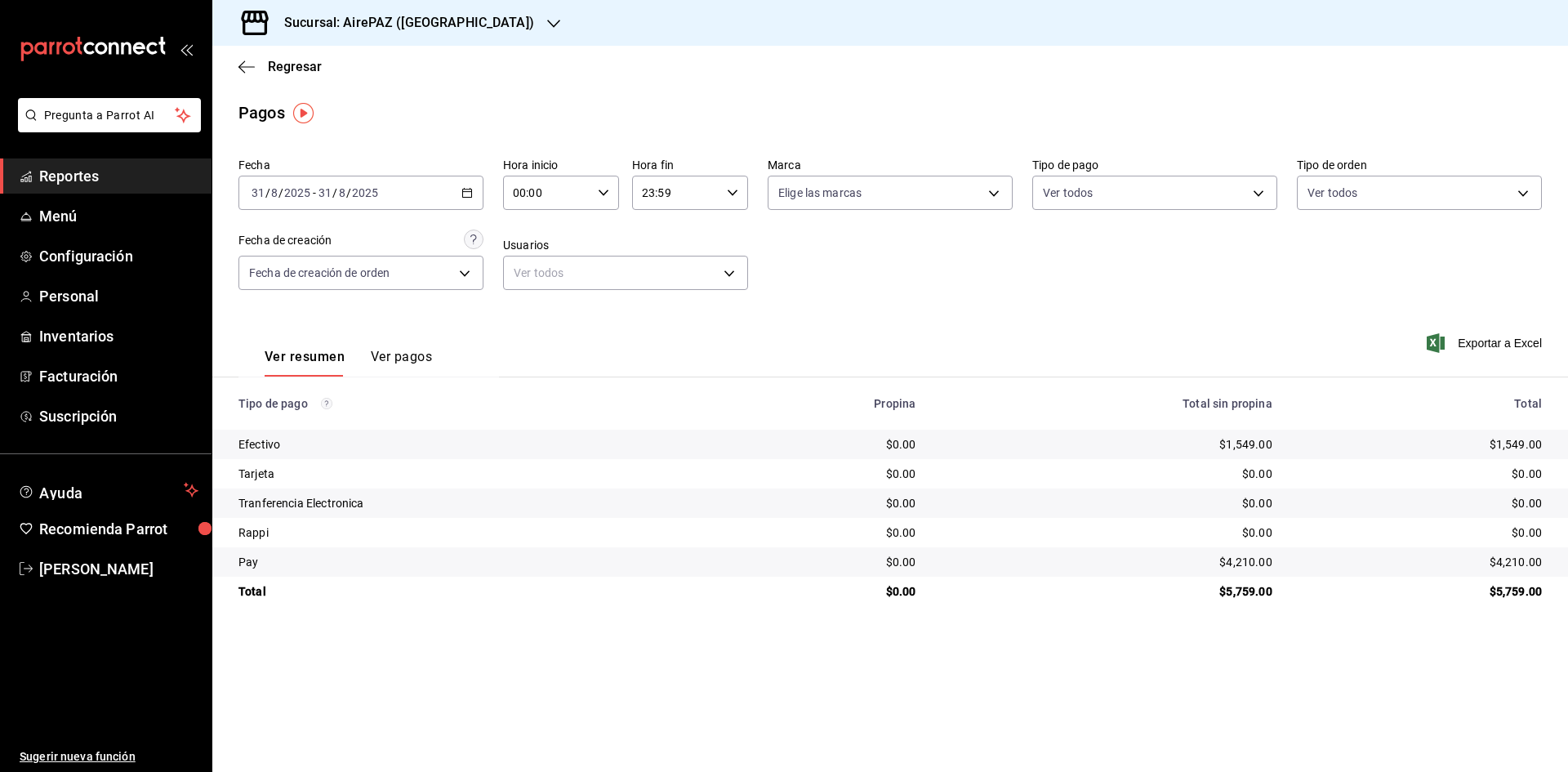
click at [464, 195] on icon "button" at bounding box center [466, 193] width 11 height 11
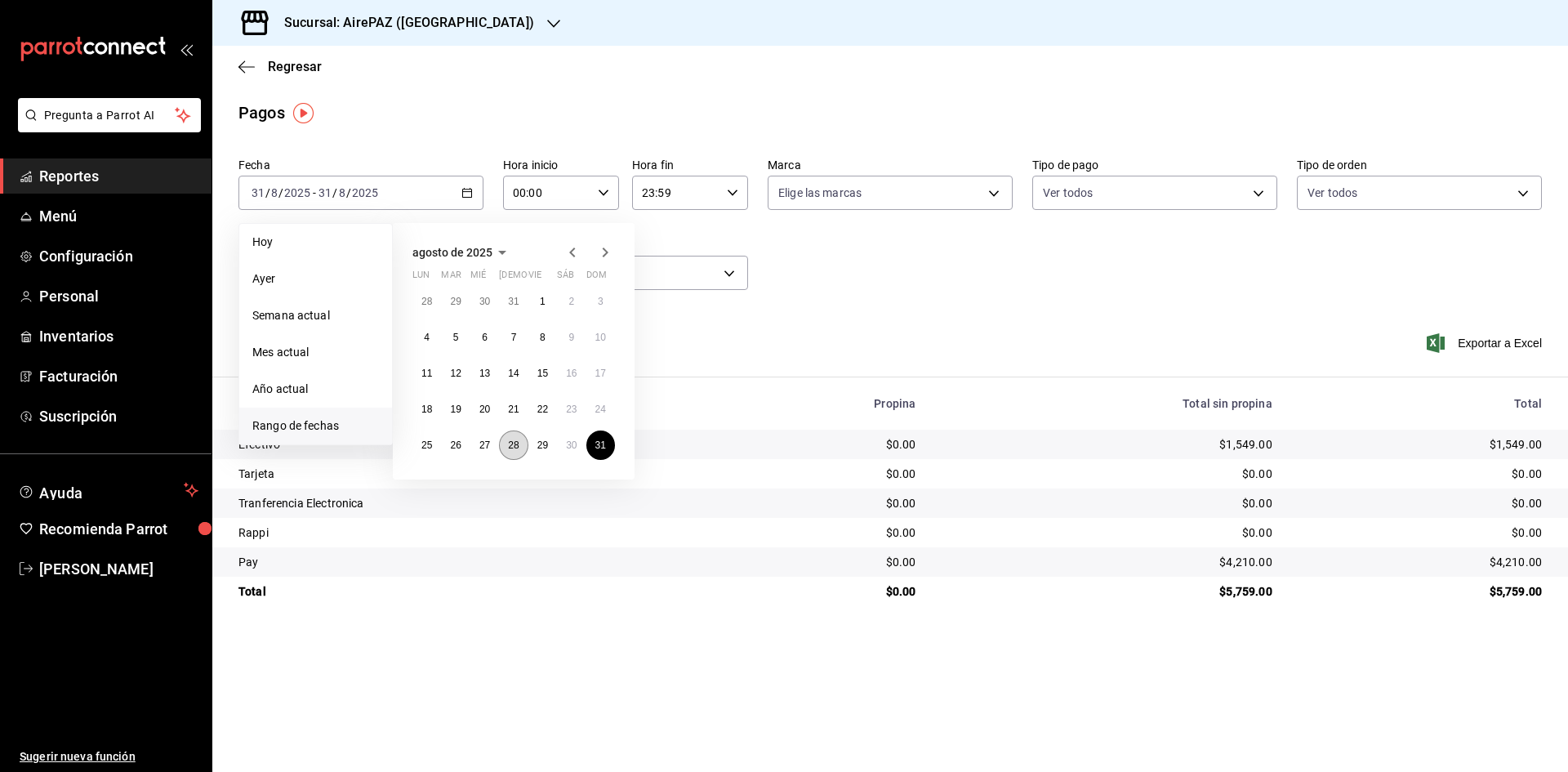
click at [514, 452] on button "28" at bounding box center [513, 445] width 28 height 29
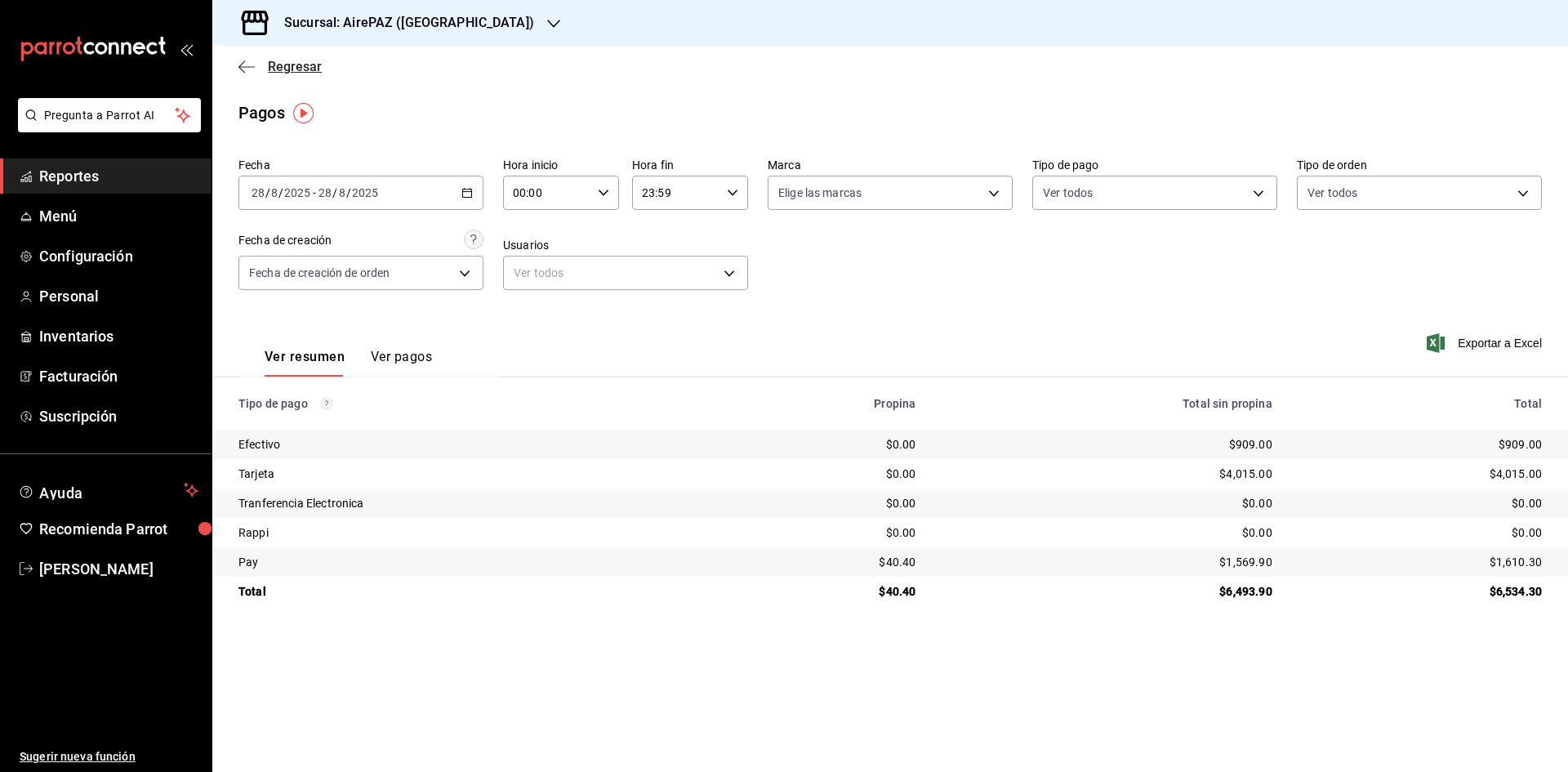
click at [283, 62] on span "Regresar" at bounding box center [294, 67] width 54 height 16
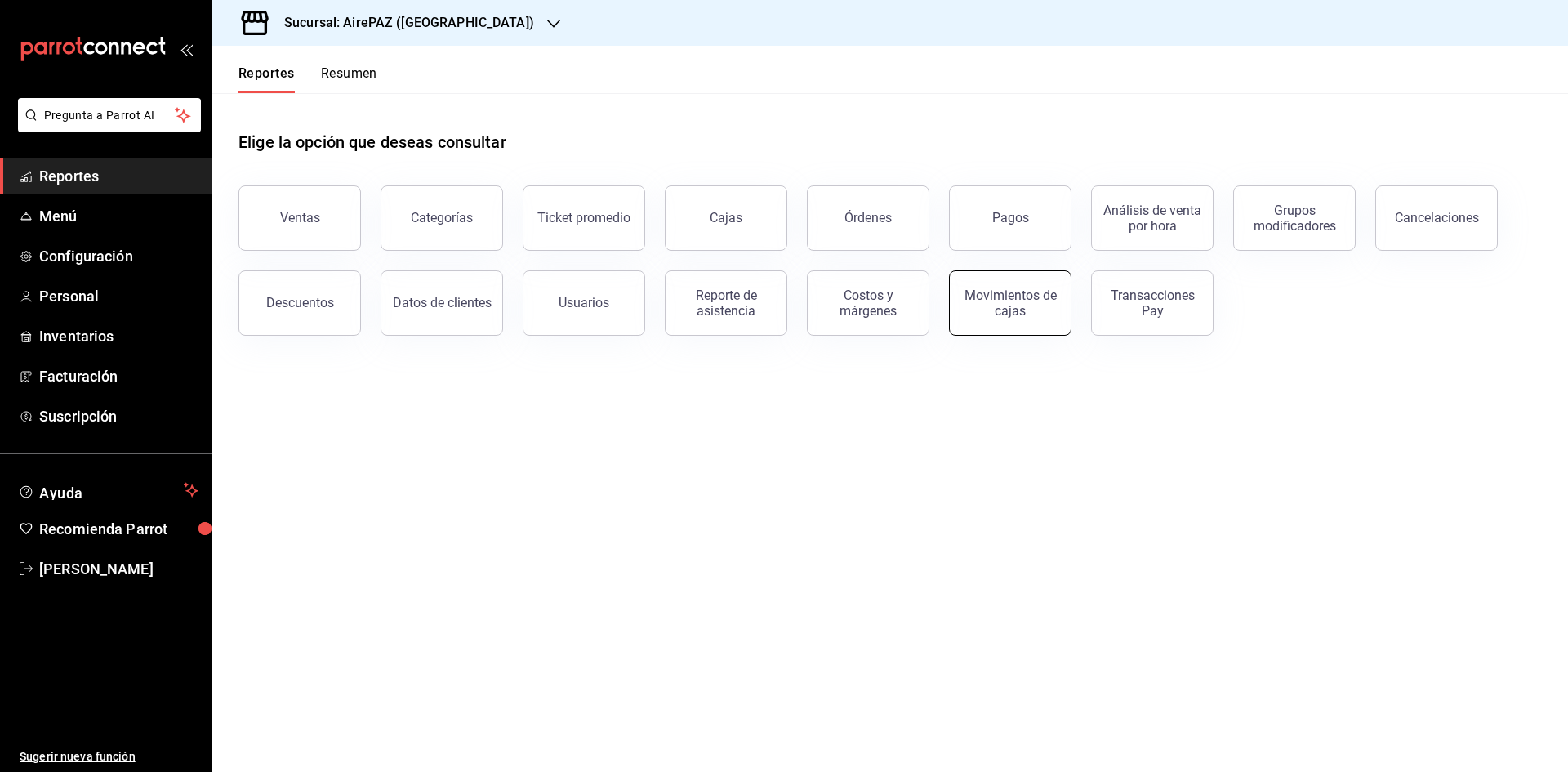
click at [1017, 293] on div "Movimientos de cajas" at bounding box center [1010, 303] width 101 height 31
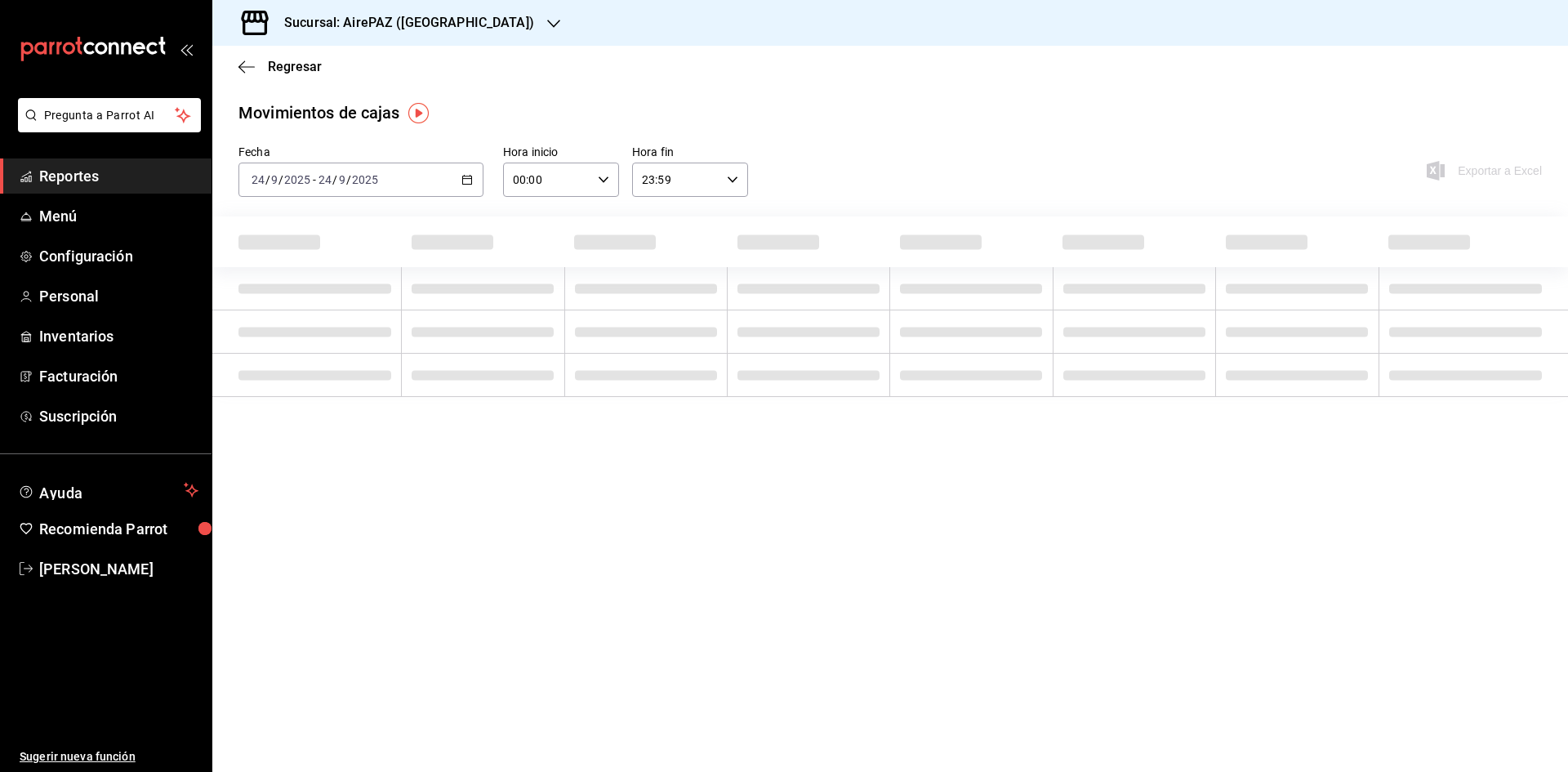
click at [465, 178] on icon "button" at bounding box center [466, 180] width 11 height 11
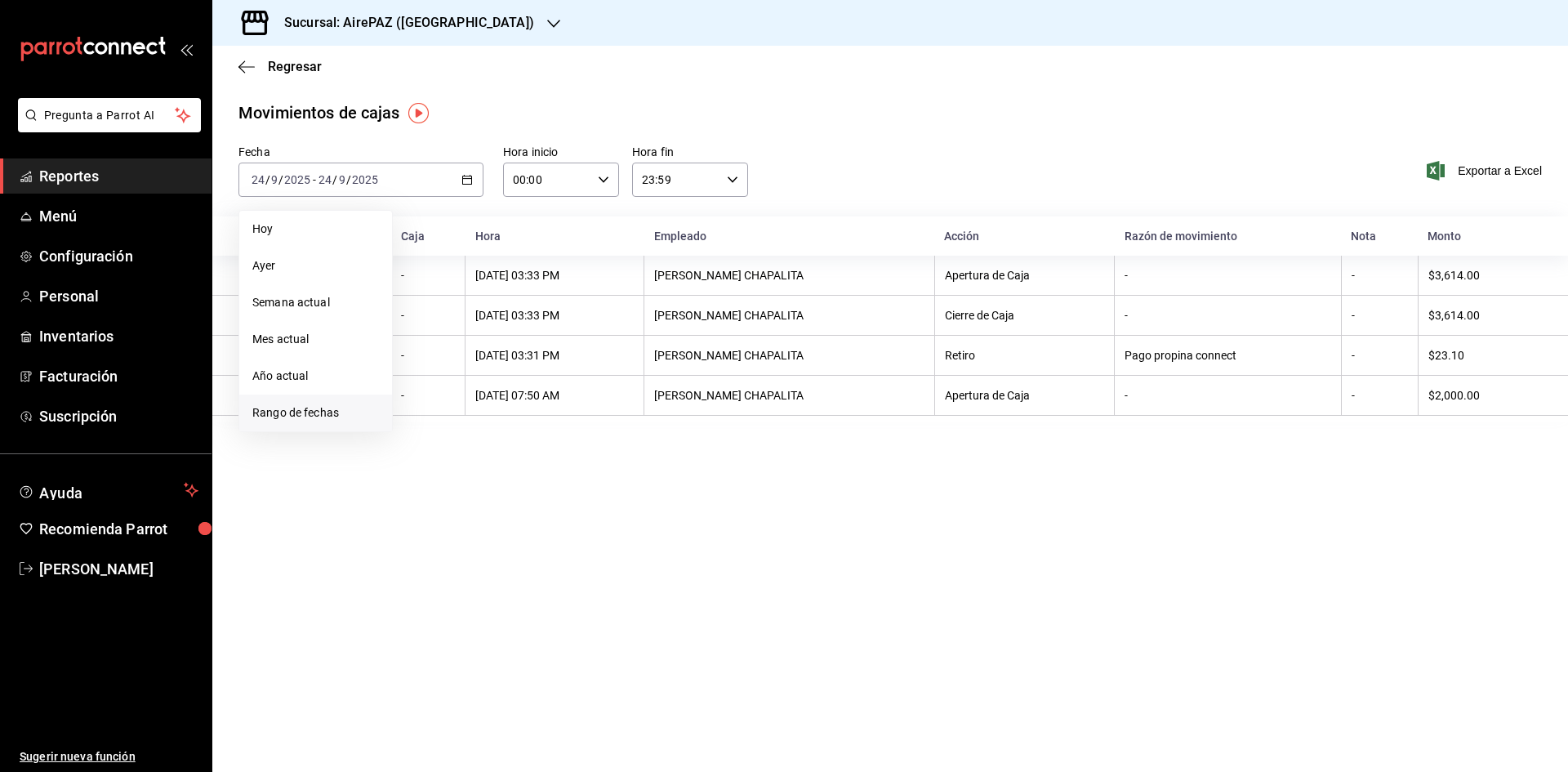
click at [321, 426] on li "Rango de fechas" at bounding box center [316, 413] width 153 height 37
click at [575, 240] on icon "button" at bounding box center [573, 239] width 19 height 19
click at [517, 433] on abbr "28" at bounding box center [513, 432] width 11 height 11
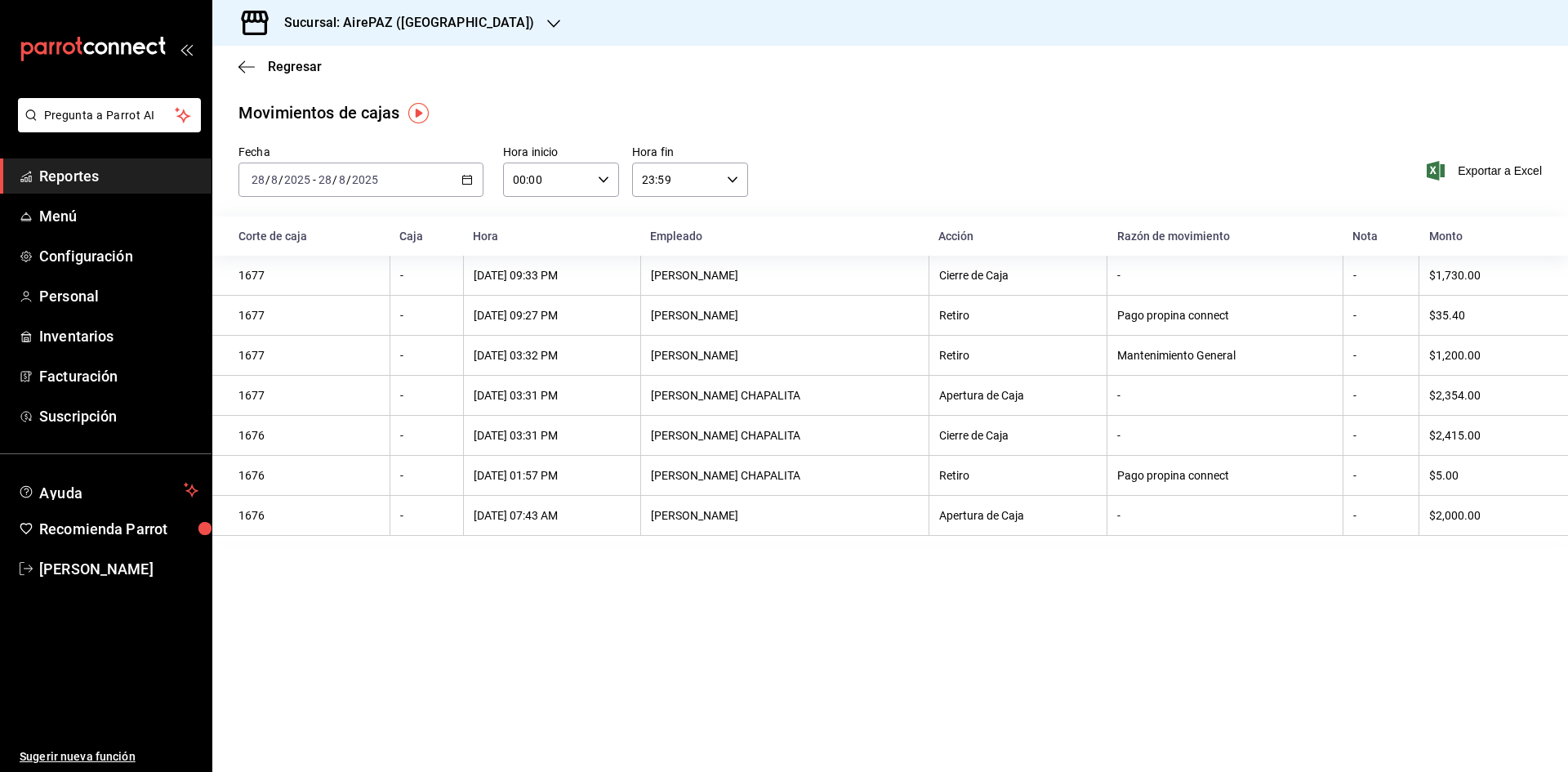
click at [465, 185] on \(Stroke\) "button" at bounding box center [466, 180] width 10 height 9
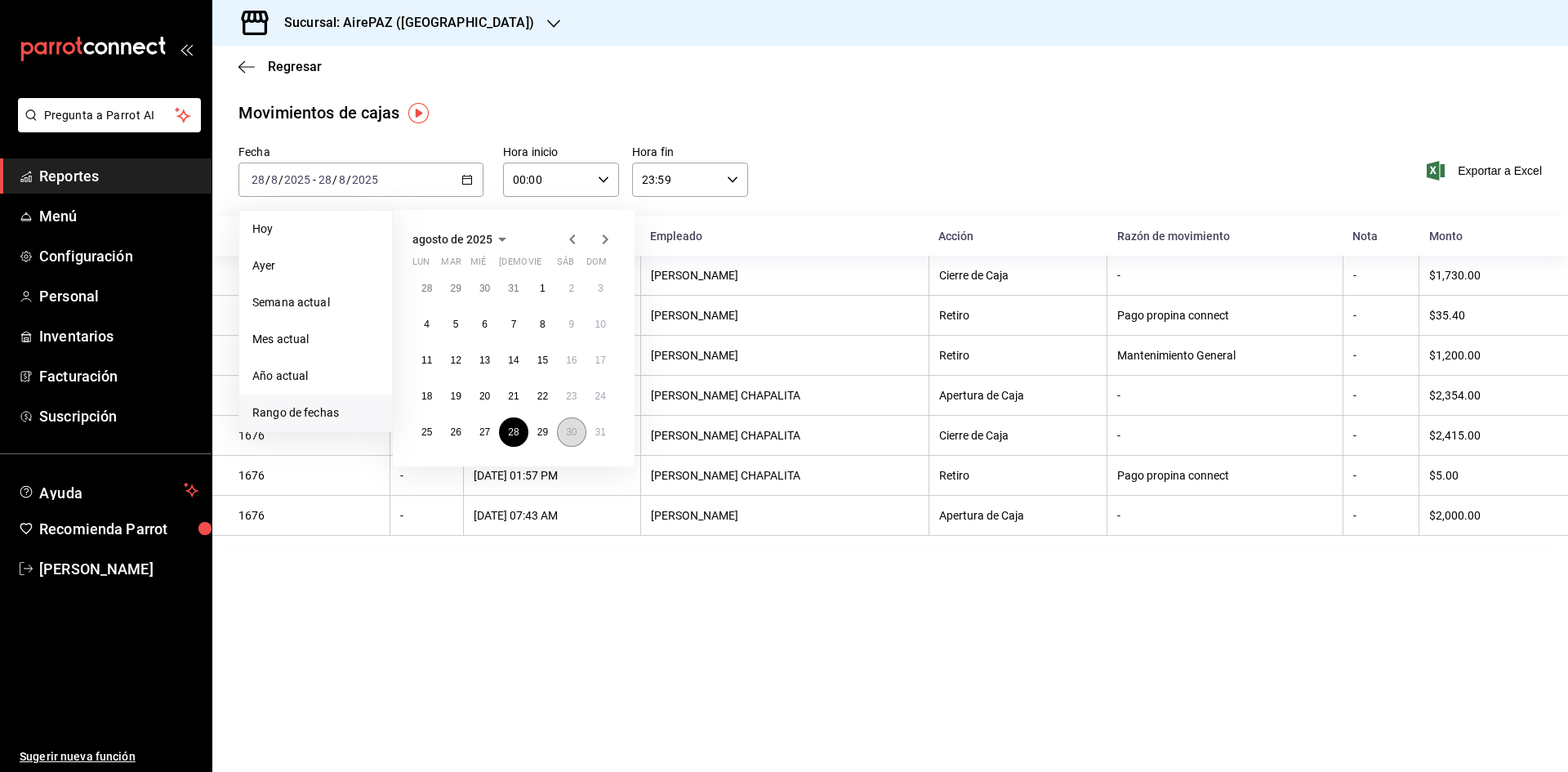
click at [568, 437] on button "30" at bounding box center [571, 431] width 28 height 29
click at [569, 436] on abbr "30" at bounding box center [571, 432] width 11 height 11
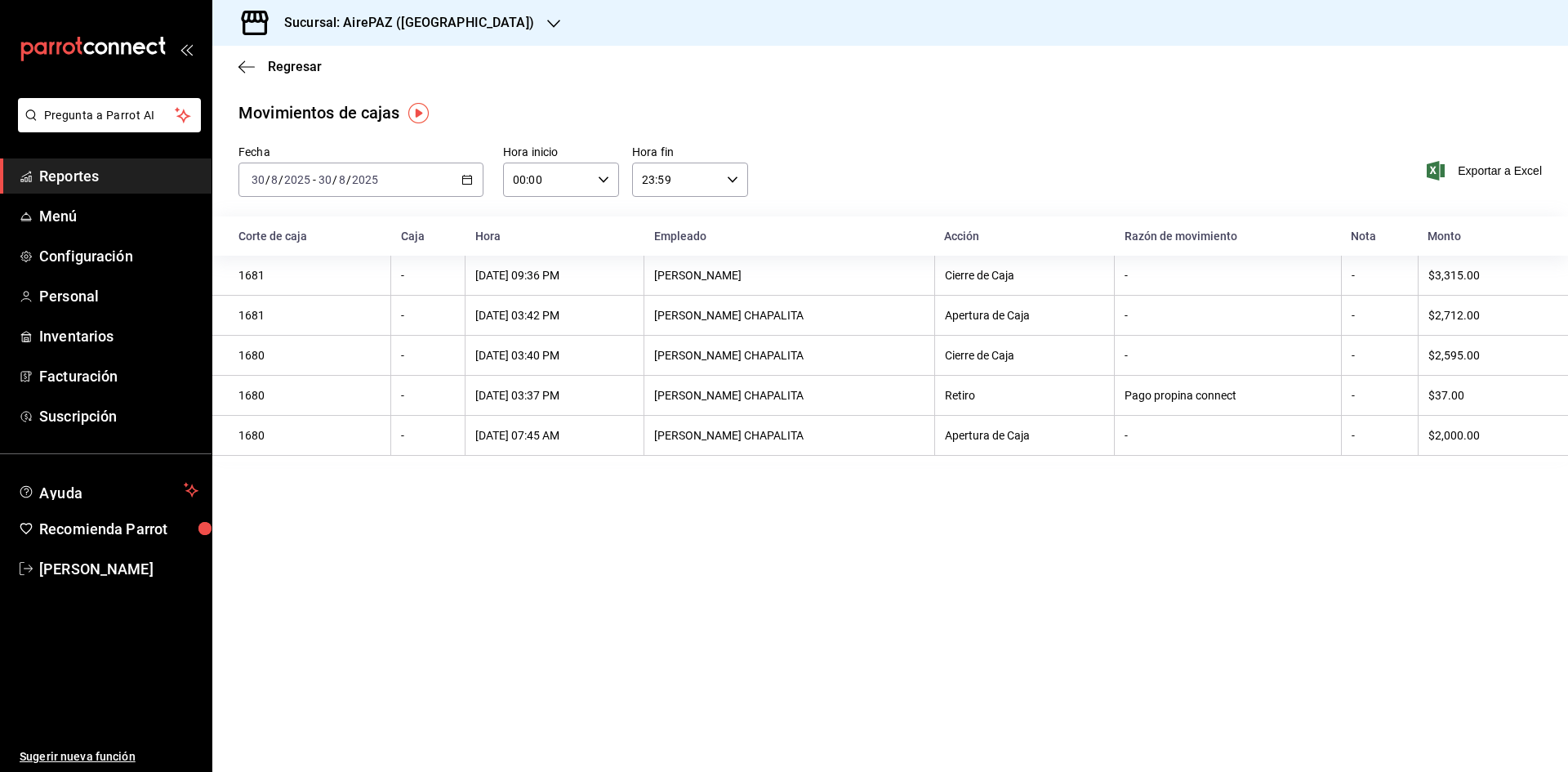
click at [465, 181] on icon "button" at bounding box center [466, 180] width 11 height 11
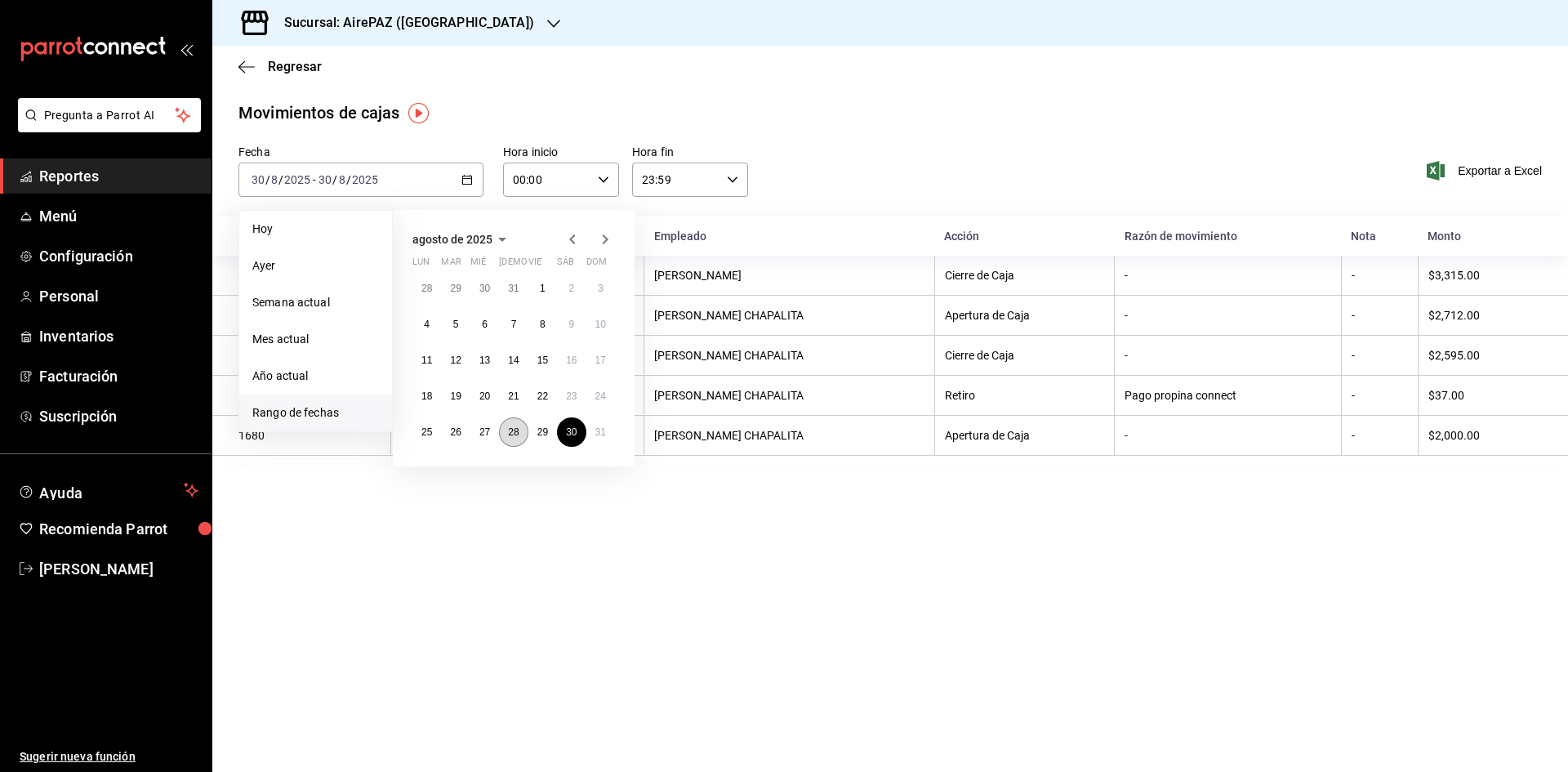
click at [517, 437] on abbr "28" at bounding box center [513, 432] width 11 height 11
click at [517, 438] on button "28" at bounding box center [513, 431] width 28 height 29
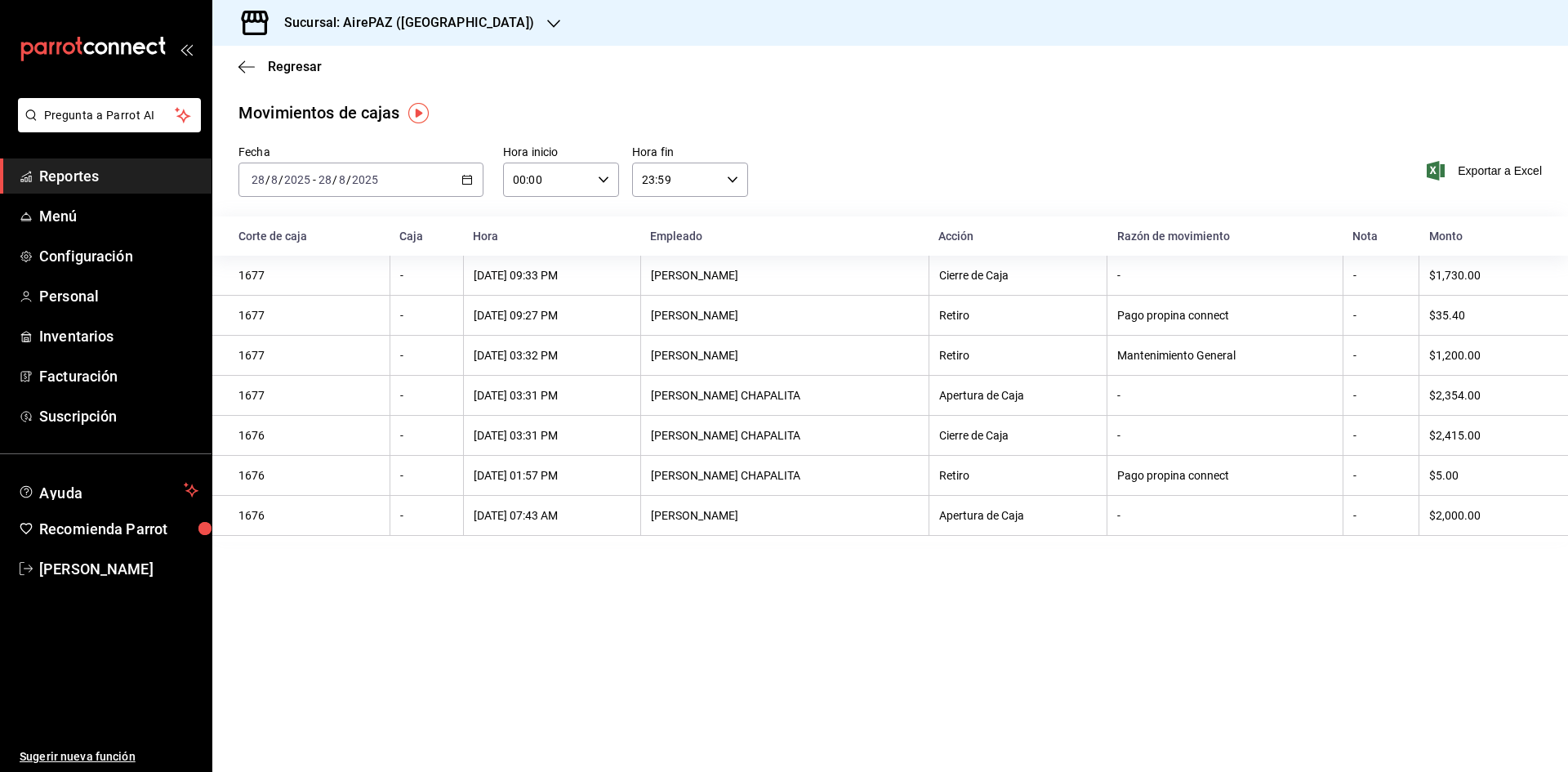
click at [463, 179] on \(Stroke\) "button" at bounding box center [467, 178] width 9 height 1
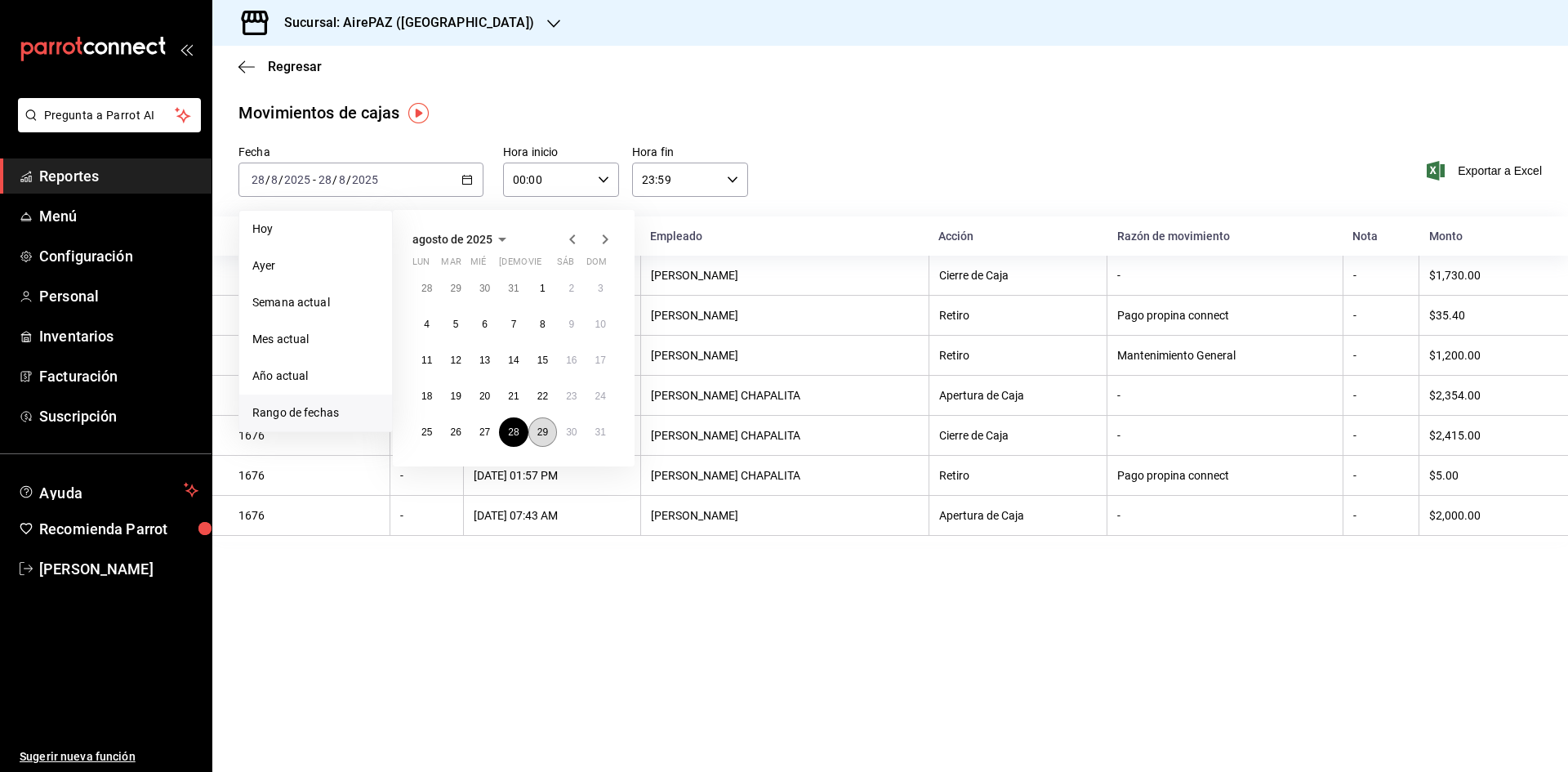
click at [552, 427] on button "29" at bounding box center [543, 431] width 28 height 29
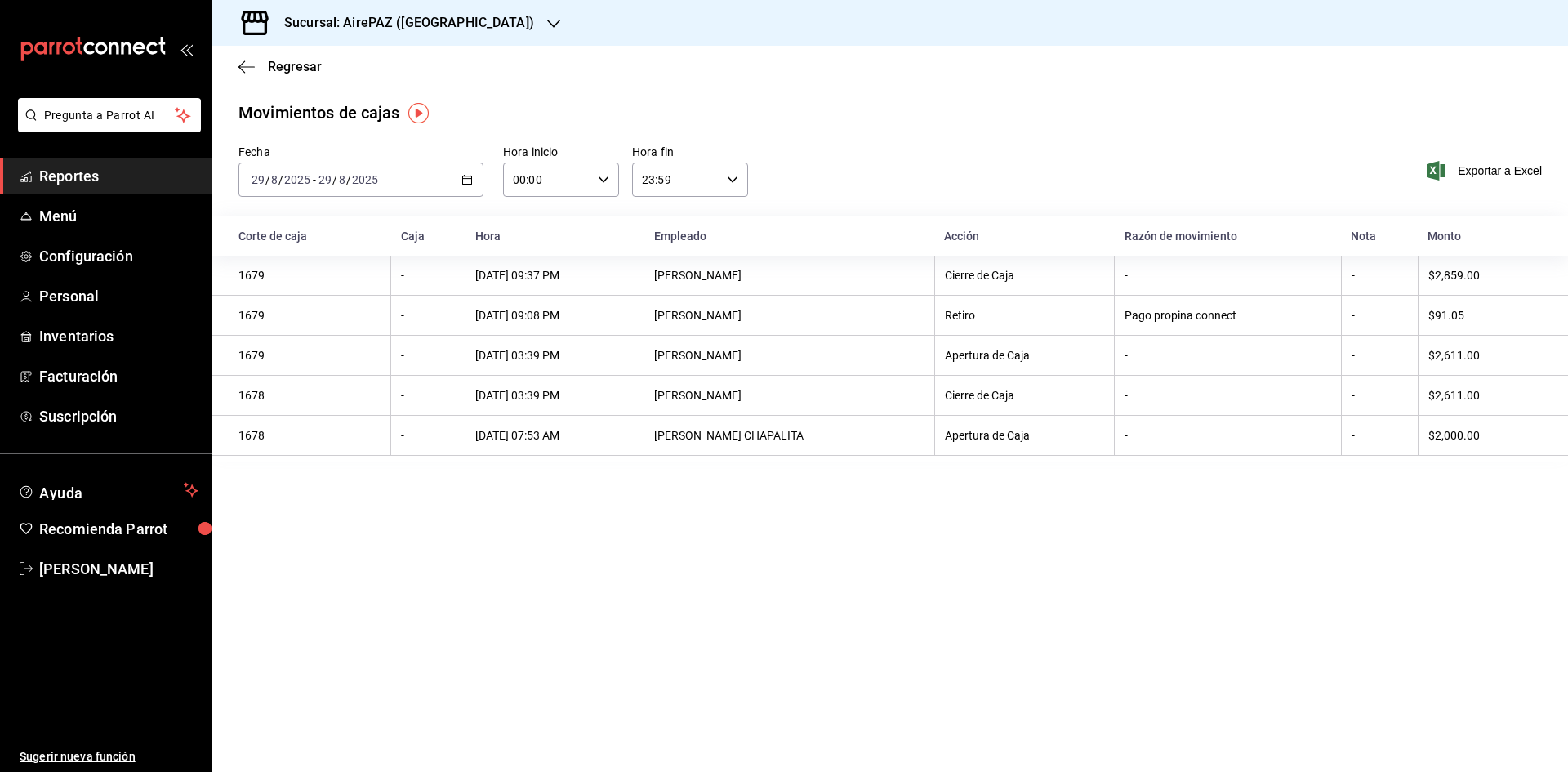
click at [472, 176] on \(Stroke\) "button" at bounding box center [466, 180] width 10 height 9
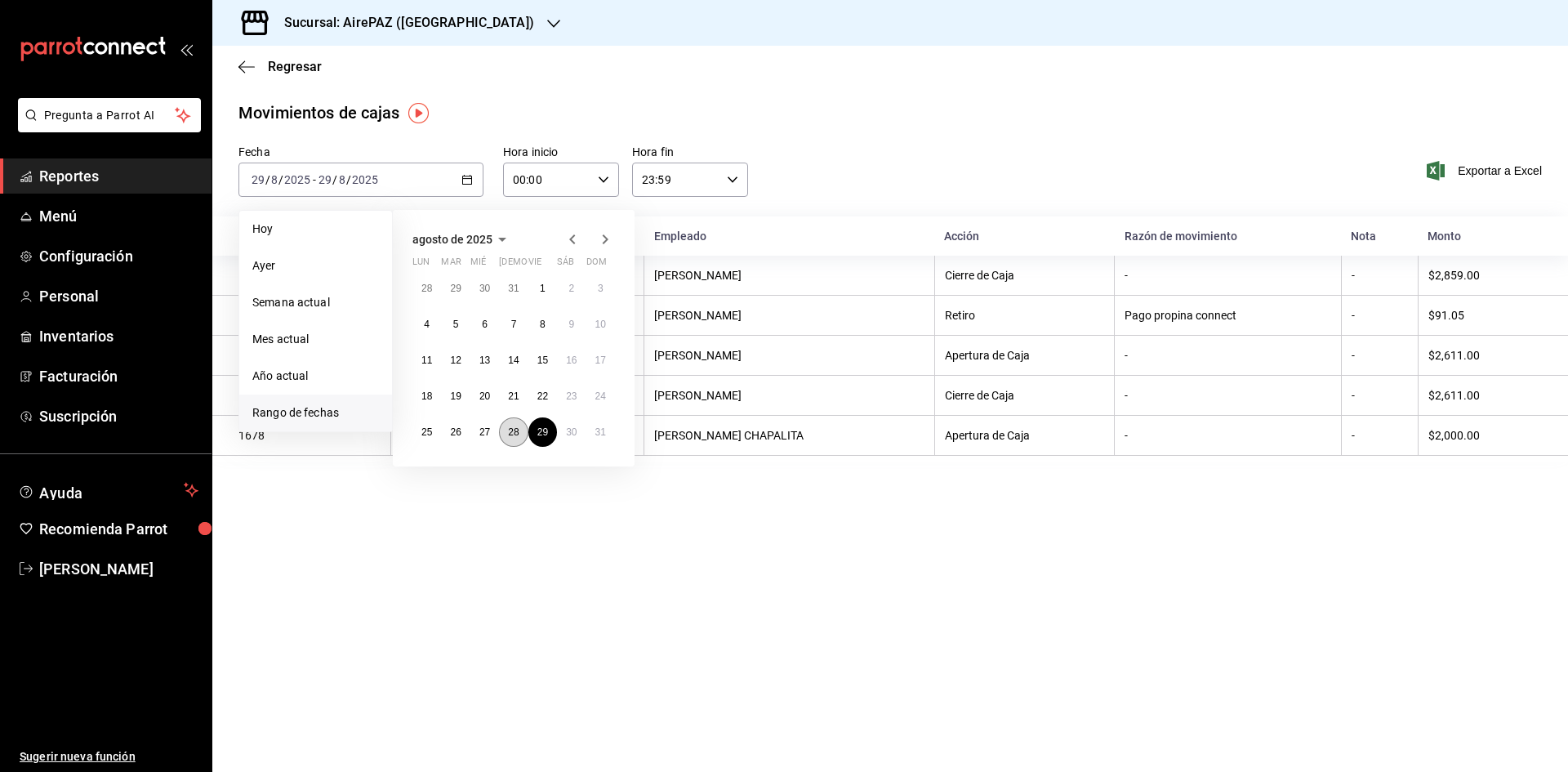
click at [506, 429] on button "28" at bounding box center [513, 431] width 28 height 29
click at [506, 428] on button "28" at bounding box center [513, 431] width 28 height 29
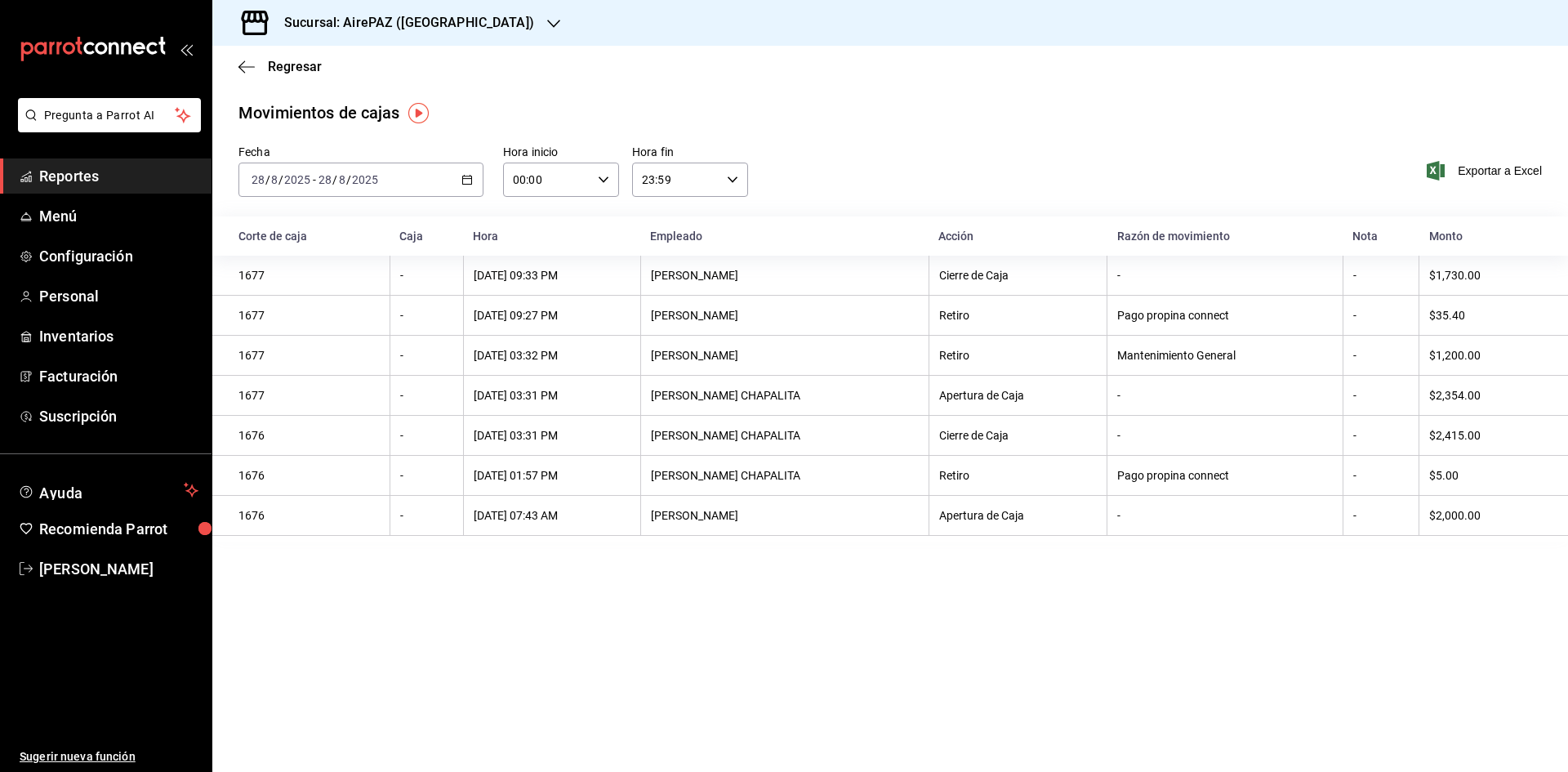
click at [466, 178] on icon "button" at bounding box center [466, 180] width 11 height 11
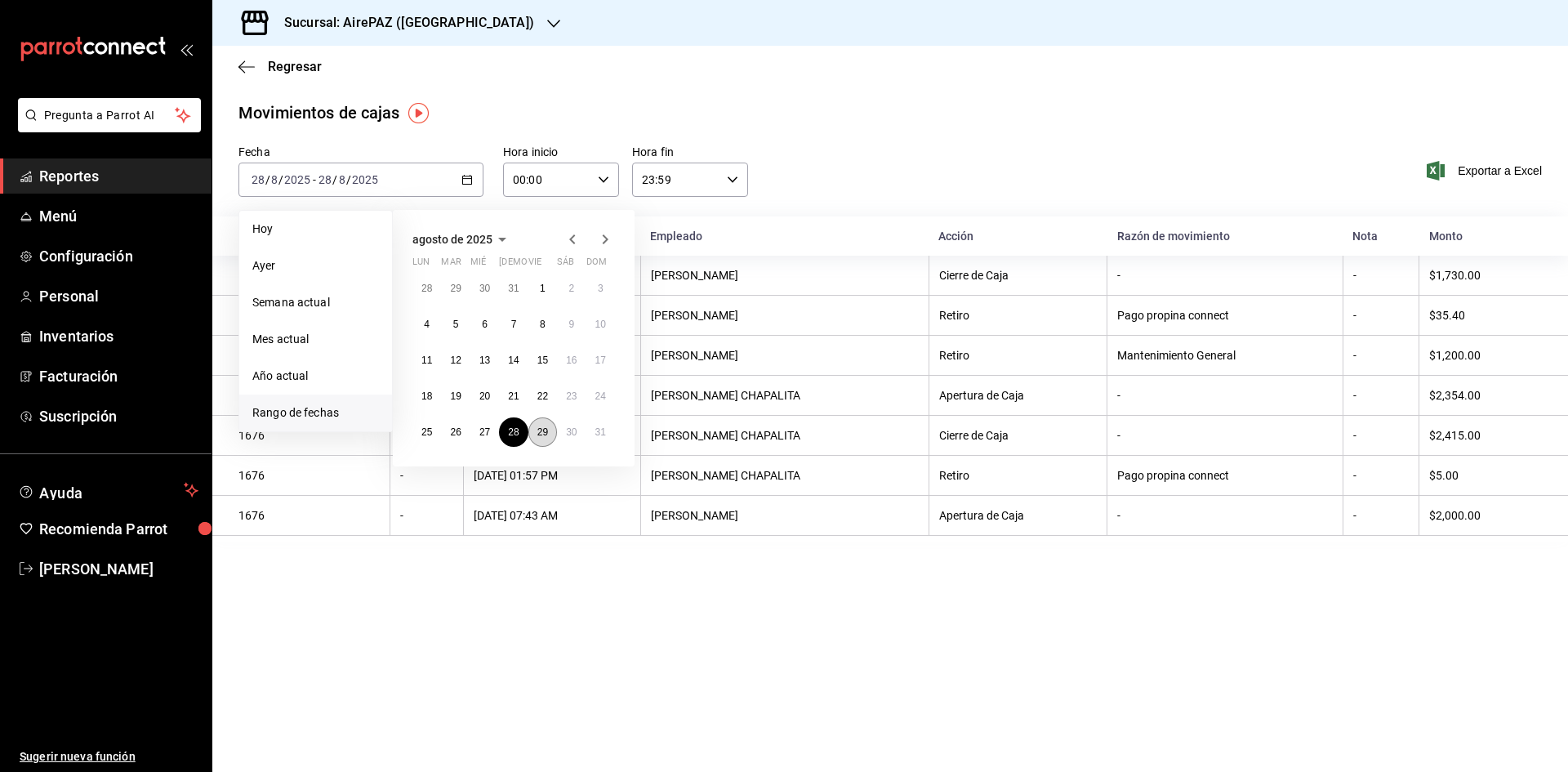
click at [537, 434] on button "29" at bounding box center [543, 431] width 28 height 29
click at [538, 433] on abbr "29" at bounding box center [543, 432] width 11 height 11
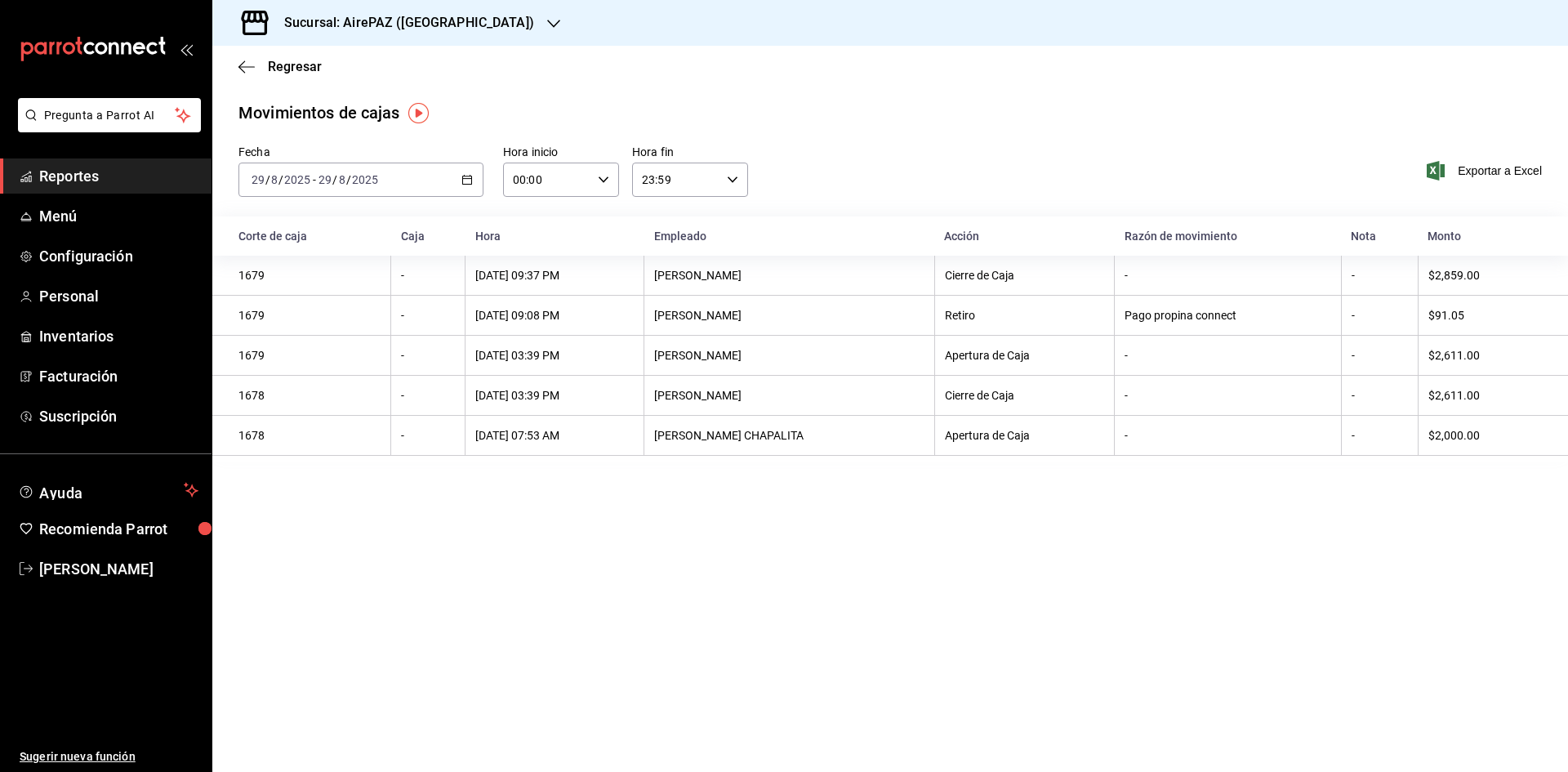
click at [465, 181] on icon "button" at bounding box center [466, 180] width 11 height 11
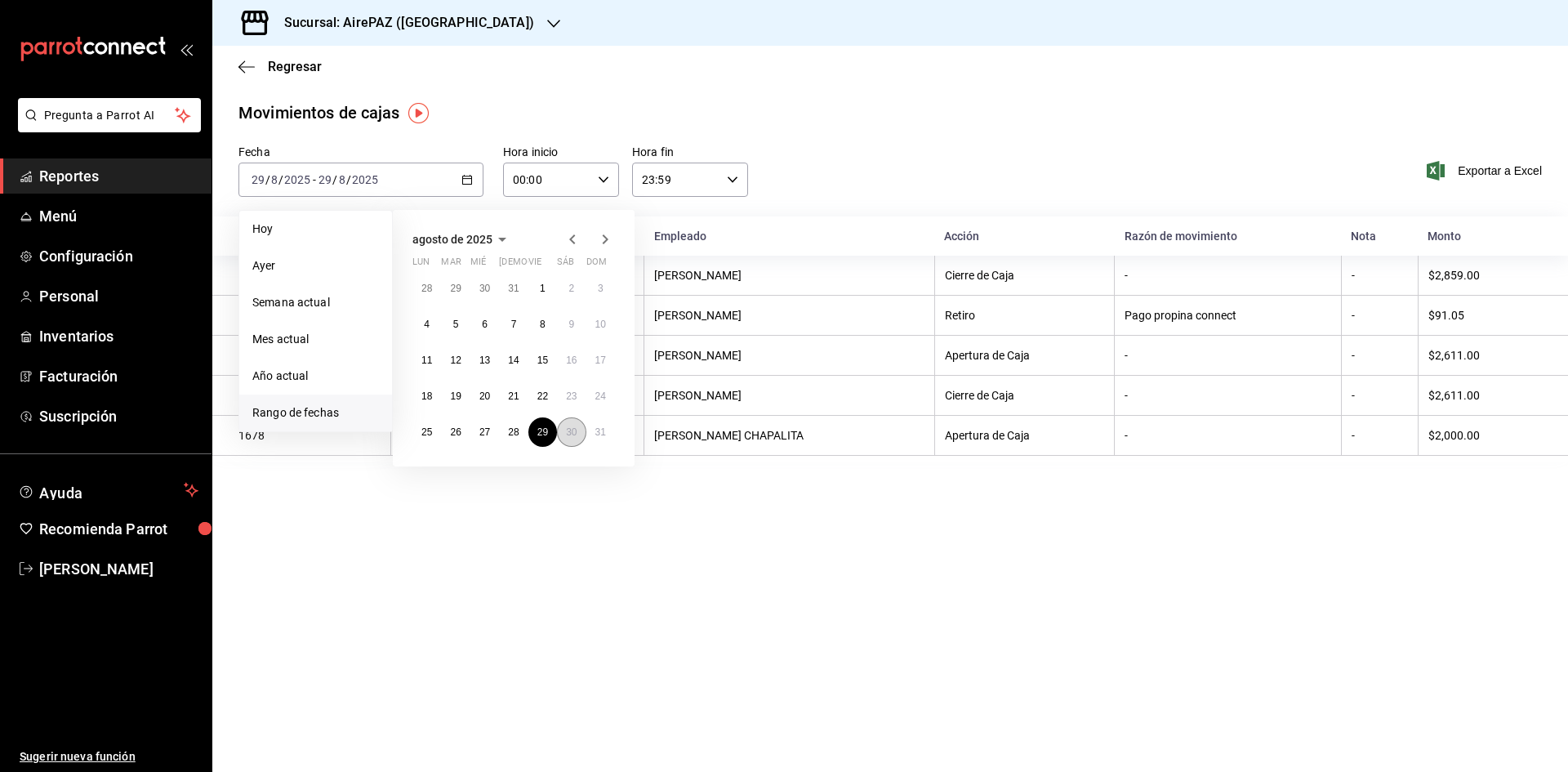
click at [576, 438] on button "30" at bounding box center [571, 431] width 28 height 29
click at [576, 437] on abbr "30" at bounding box center [571, 432] width 11 height 11
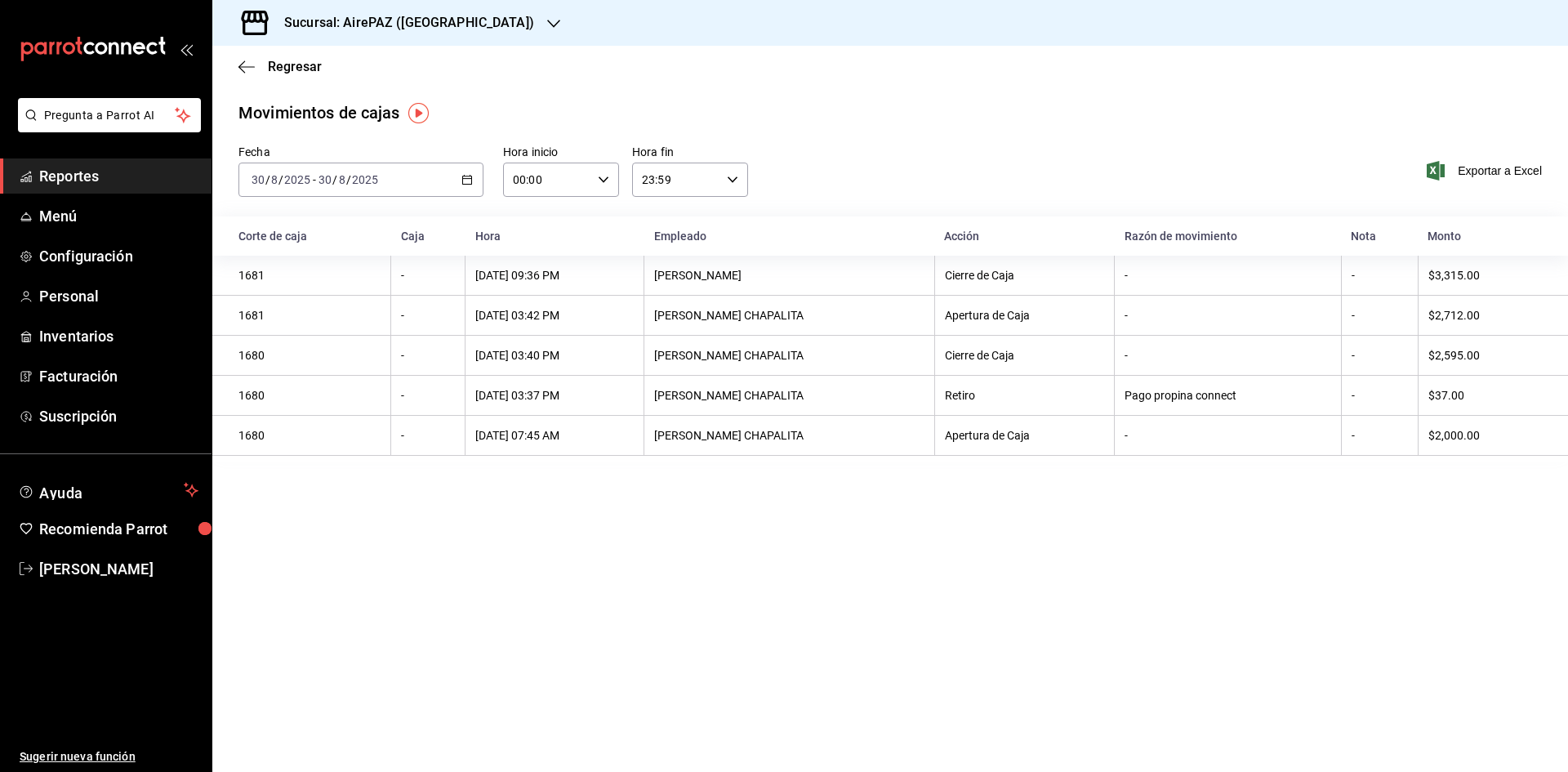
click at [463, 173] on div "[DATE] [DATE] - [DATE] [DATE]" at bounding box center [361, 180] width 245 height 34
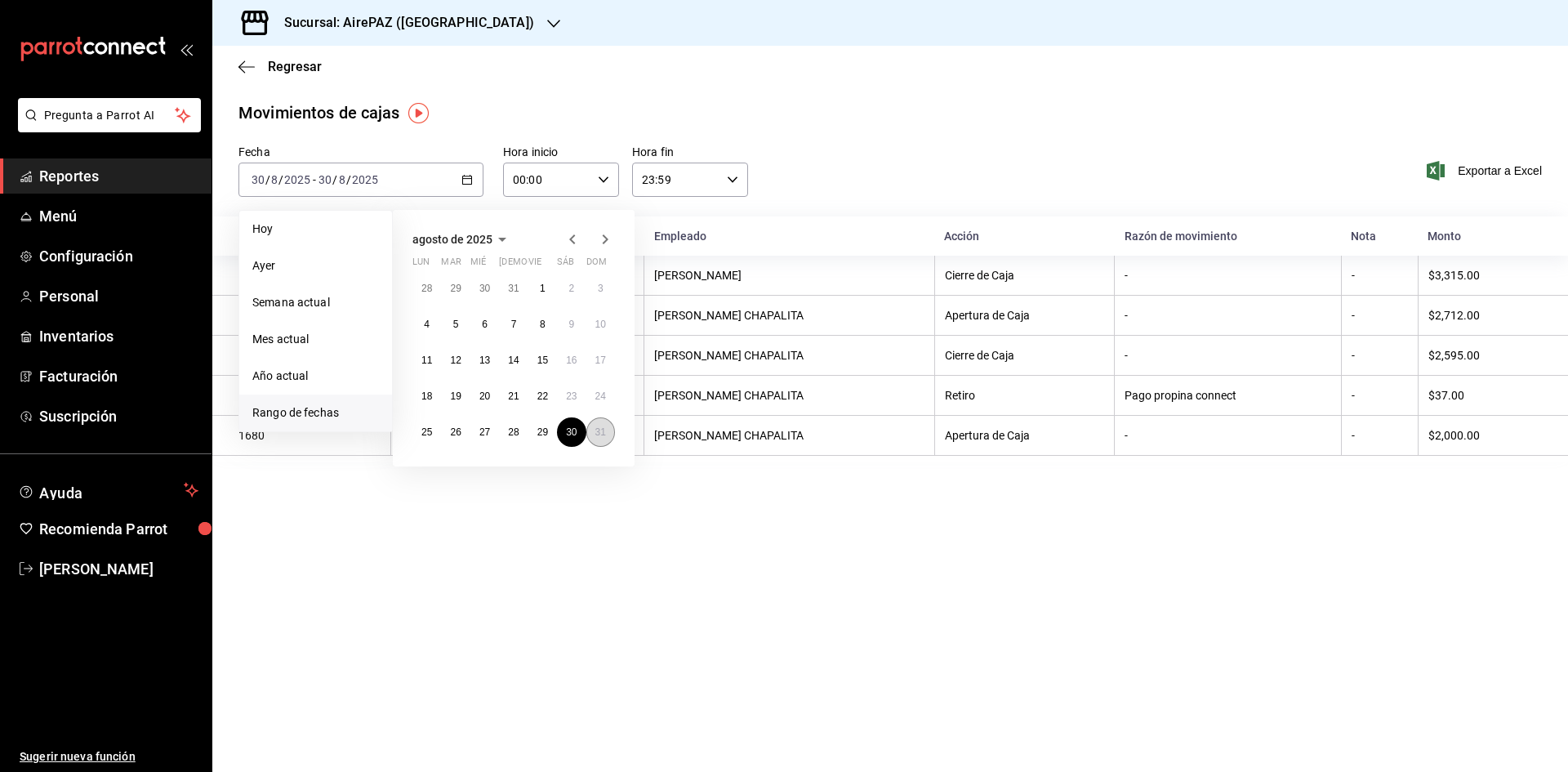
click at [590, 434] on button "31" at bounding box center [600, 431] width 28 height 29
click at [591, 434] on button "31" at bounding box center [600, 431] width 28 height 29
